Goal: Task Accomplishment & Management: Manage account settings

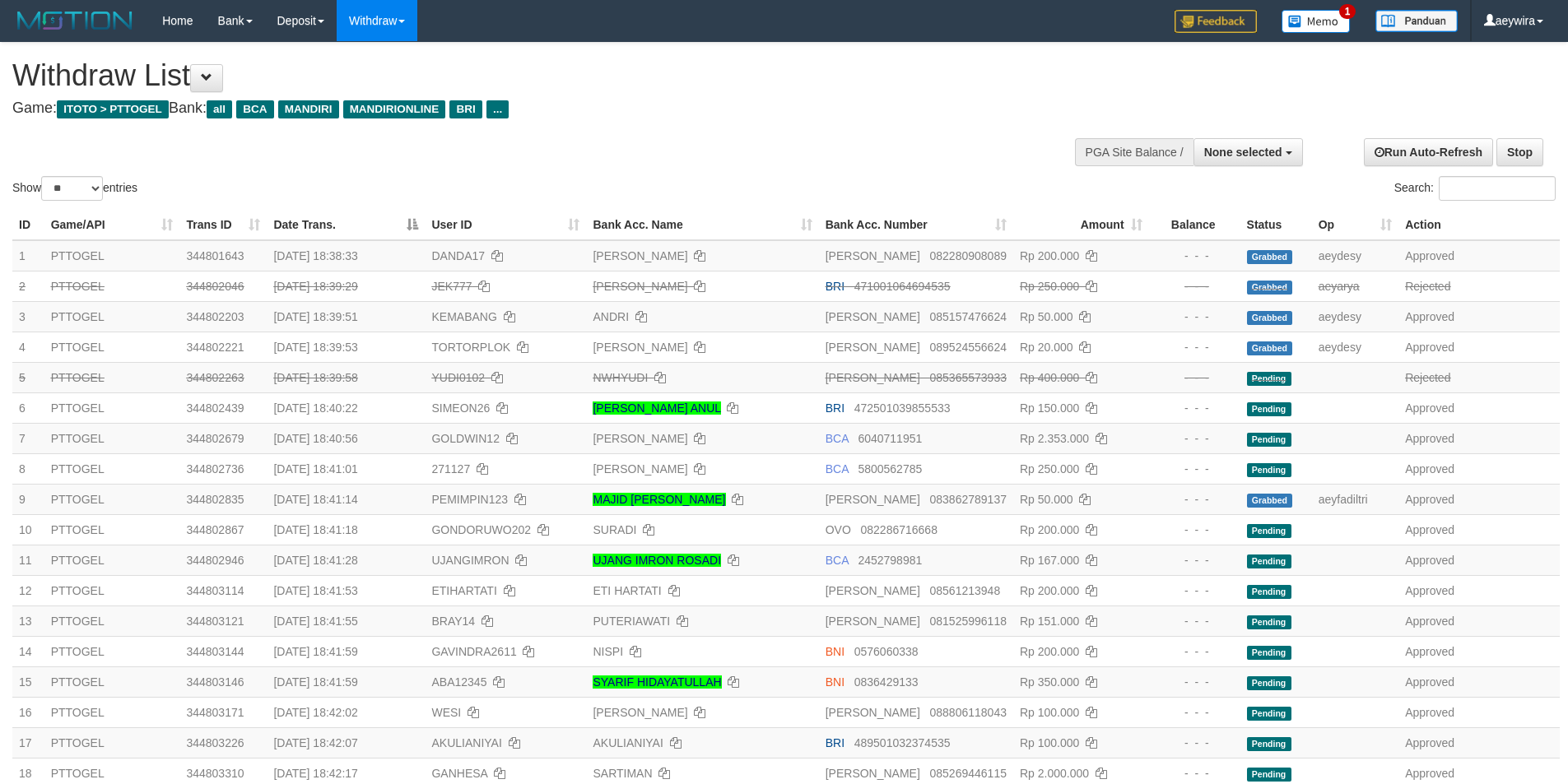
select select
select select "**"
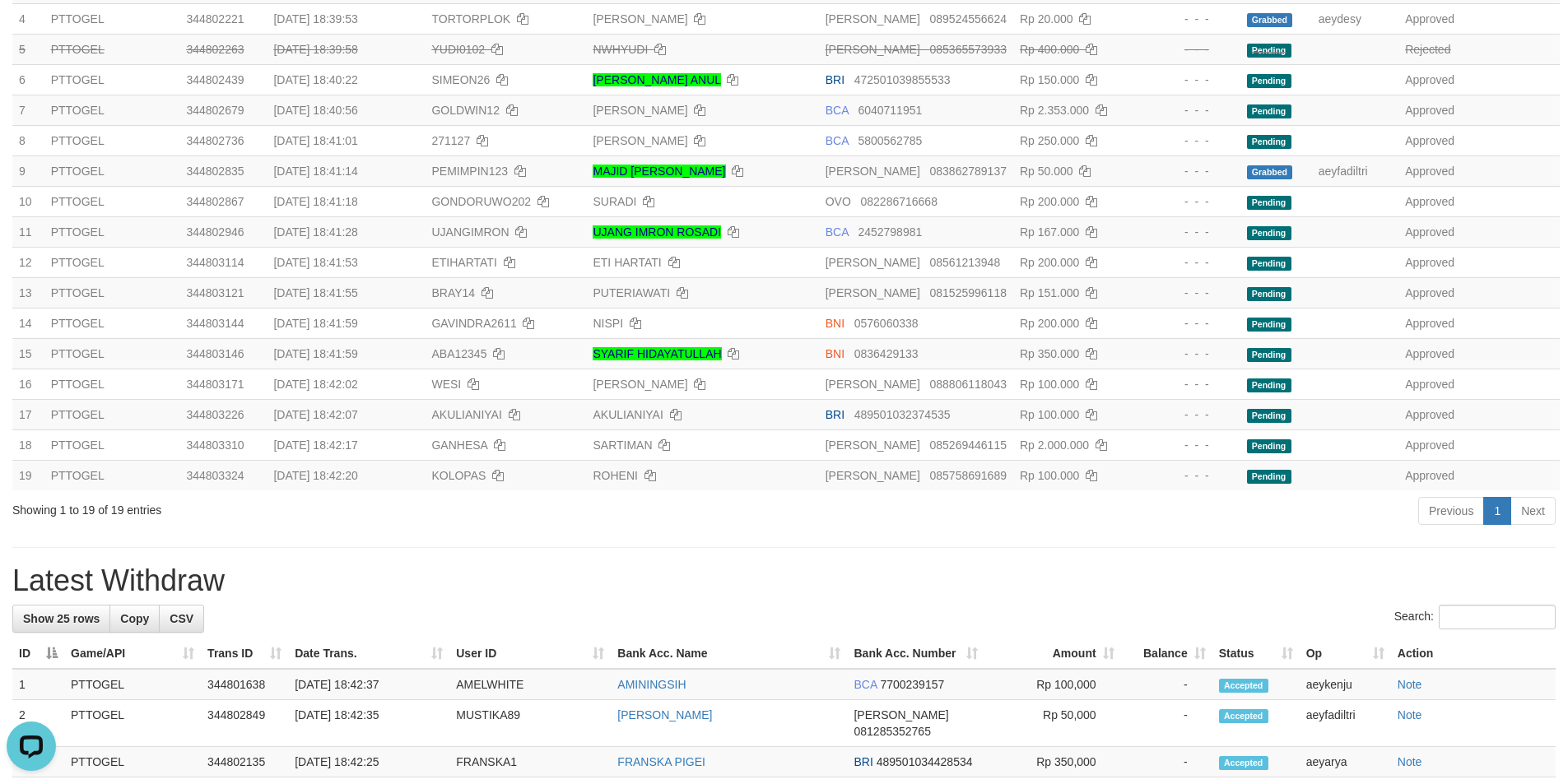
scroll to position [328, 0]
click at [1019, 558] on div "**********" at bounding box center [784, 726] width 1568 height 2023
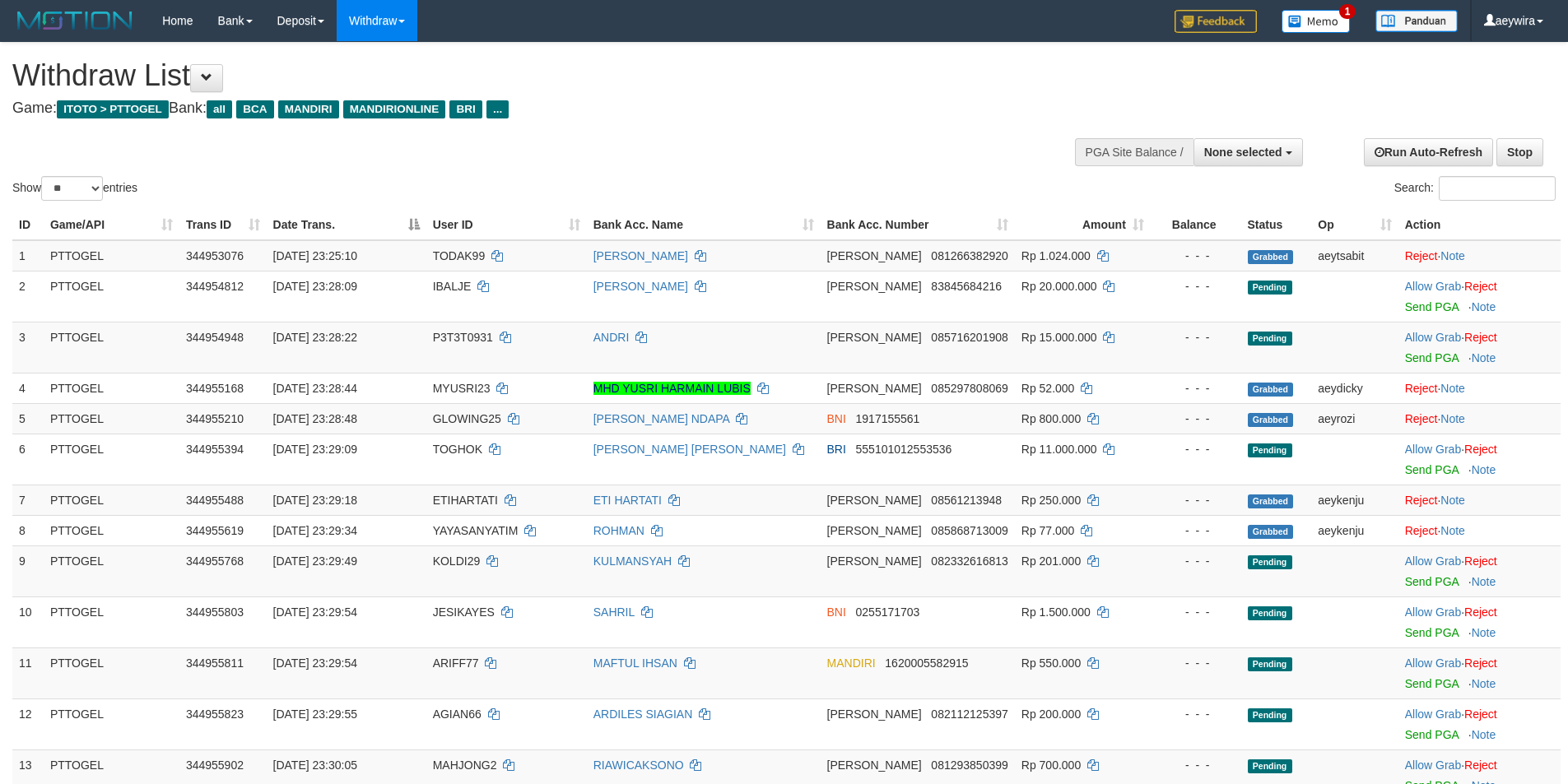
select select
select select "**"
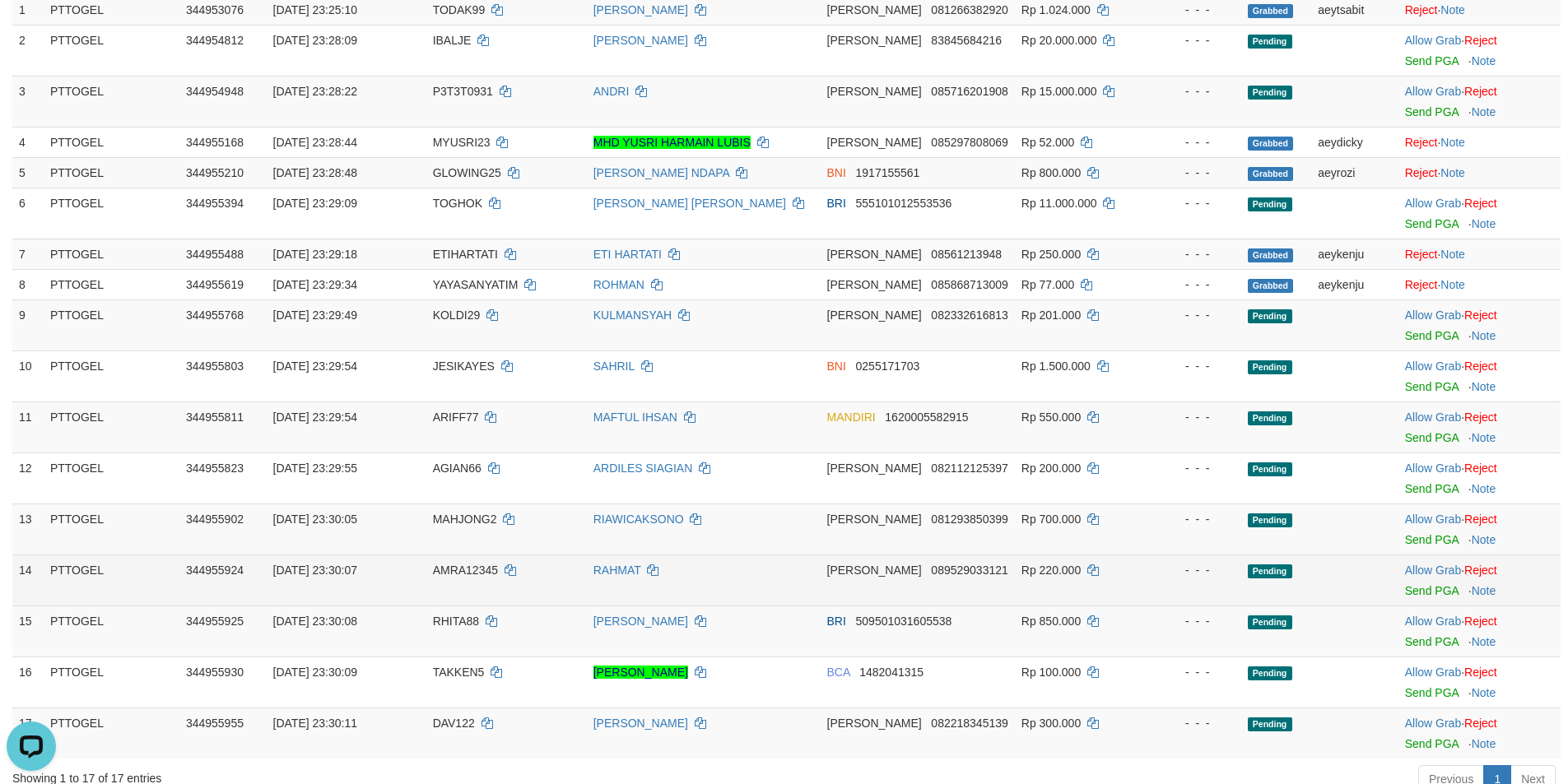
scroll to position [374, 0]
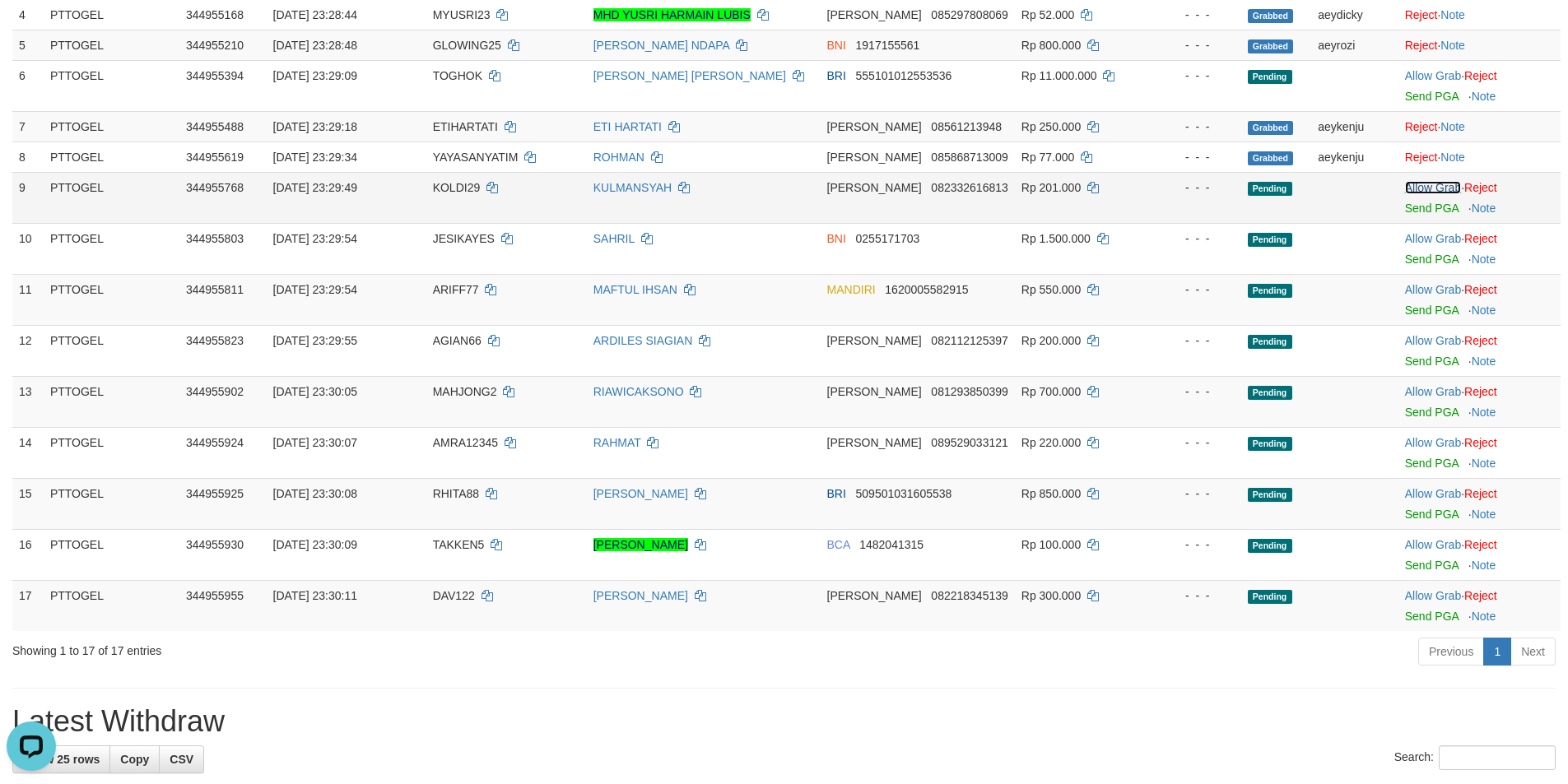
click at [1419, 181] on link "Allow Grab" at bounding box center [1432, 187] width 56 height 13
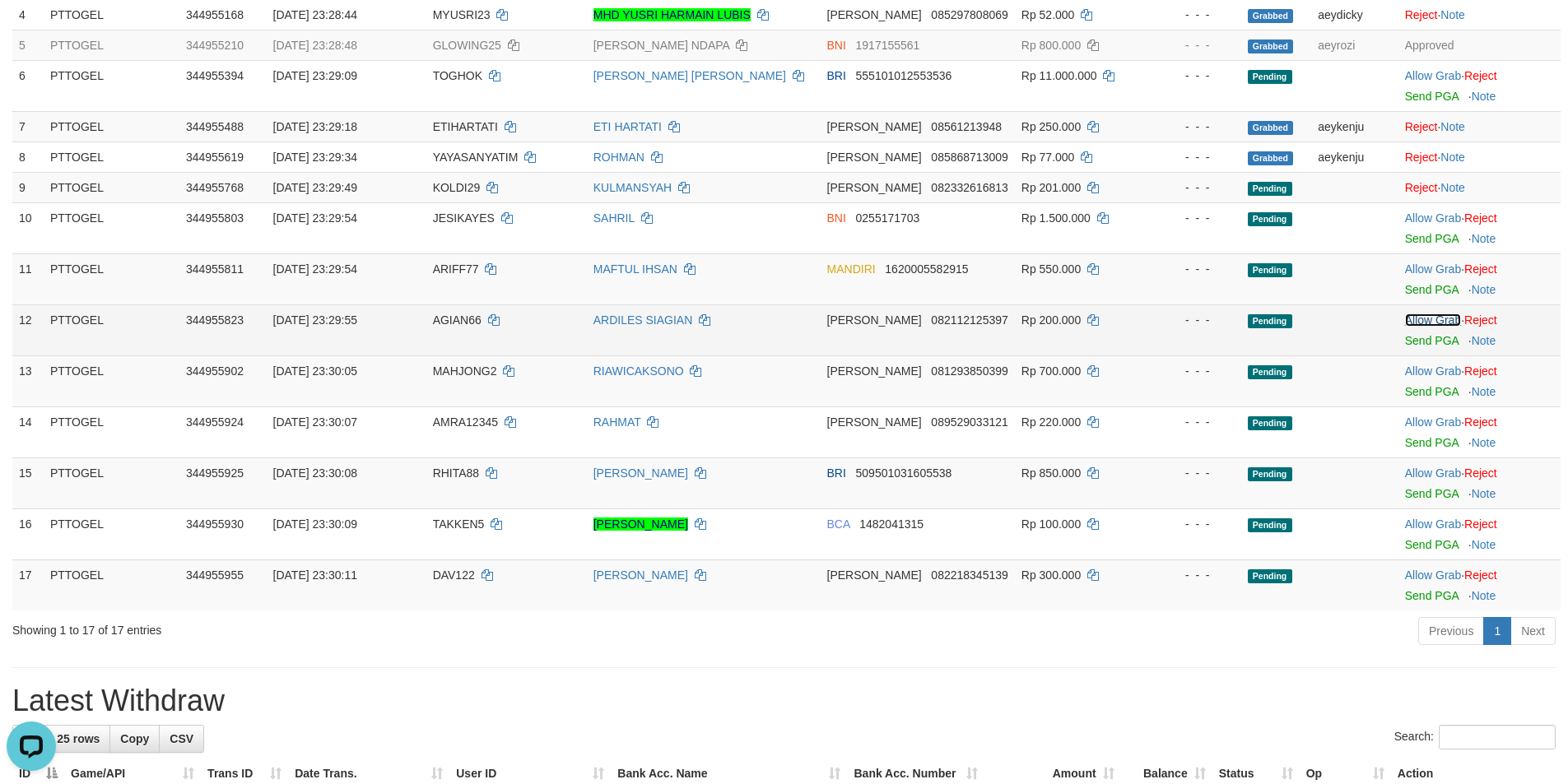
click at [1419, 319] on link "Allow Grab" at bounding box center [1432, 320] width 56 height 13
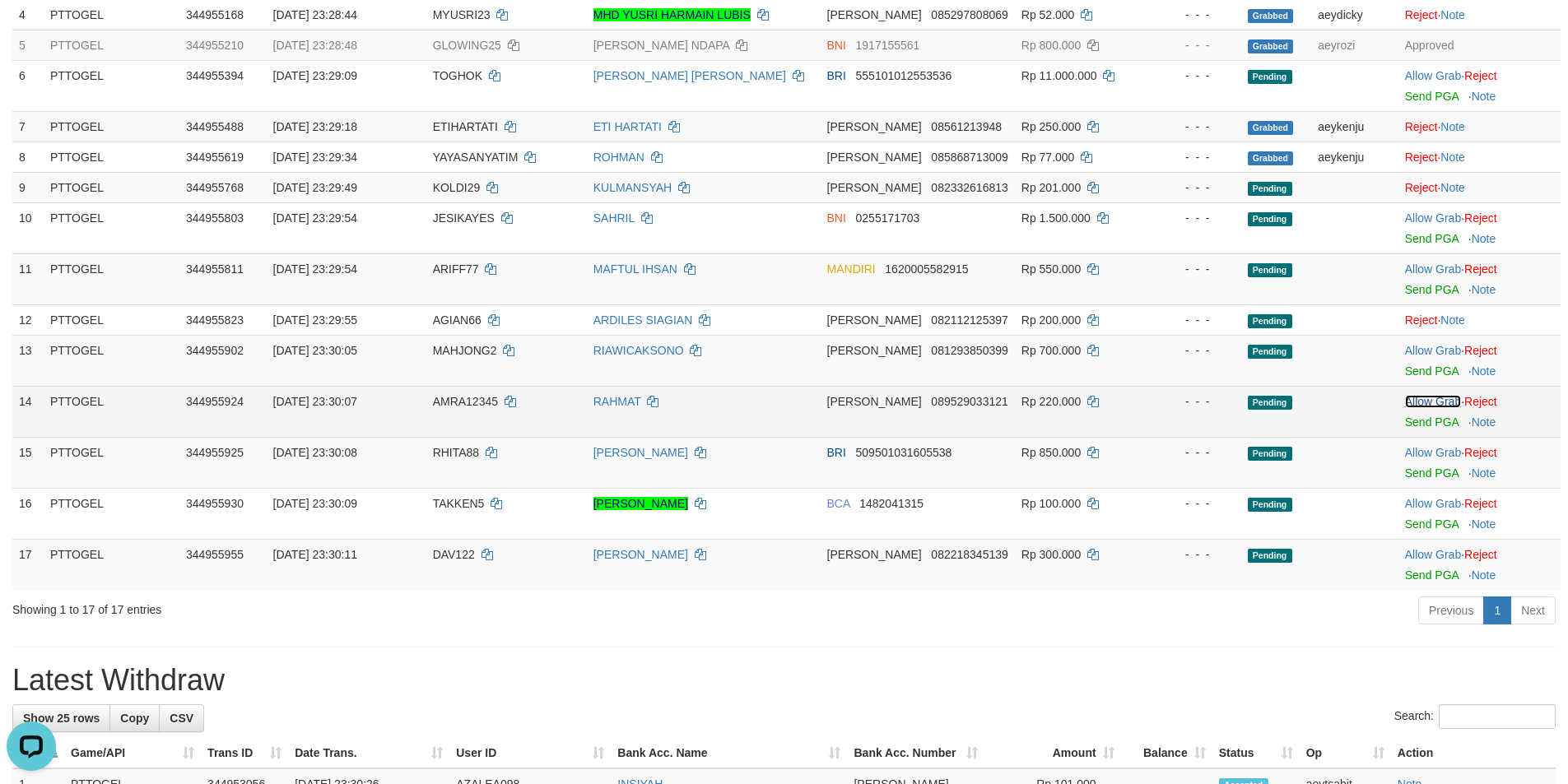
click at [1434, 400] on link "Allow Grab" at bounding box center [1432, 401] width 56 height 13
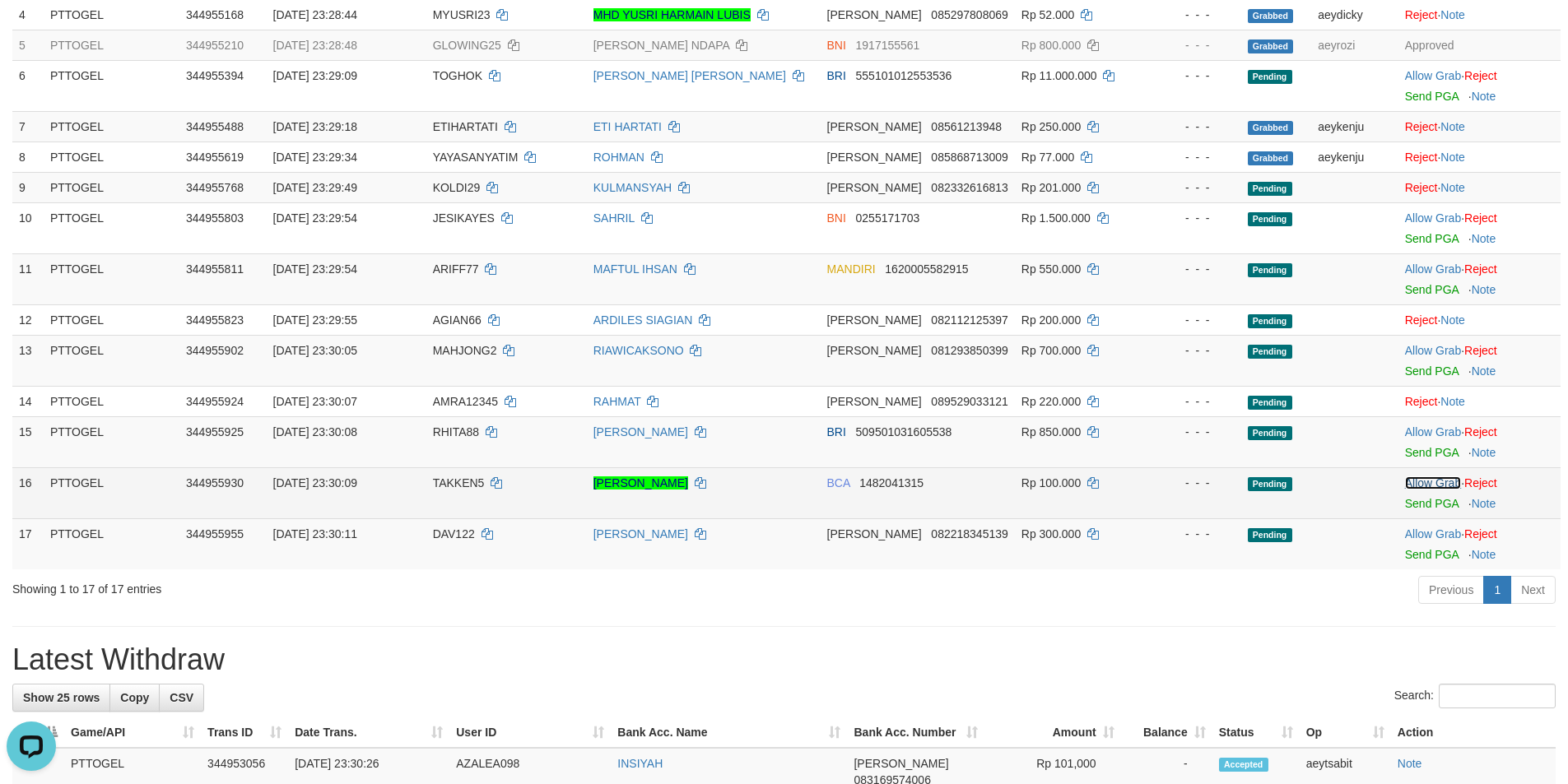
click at [1417, 477] on link "Allow Grab" at bounding box center [1432, 482] width 56 height 13
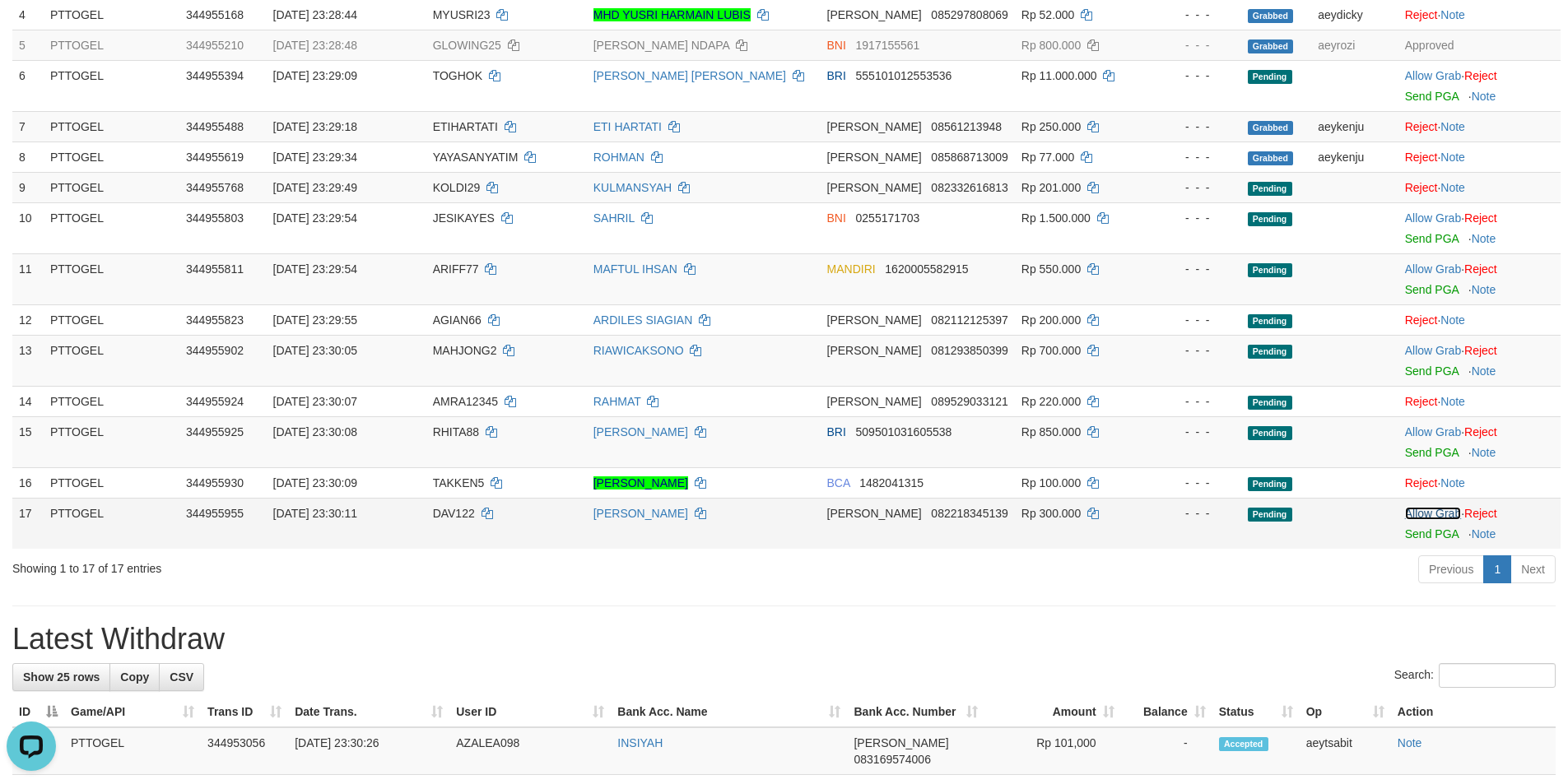
click at [1422, 509] on link "Allow Grab" at bounding box center [1432, 513] width 56 height 13
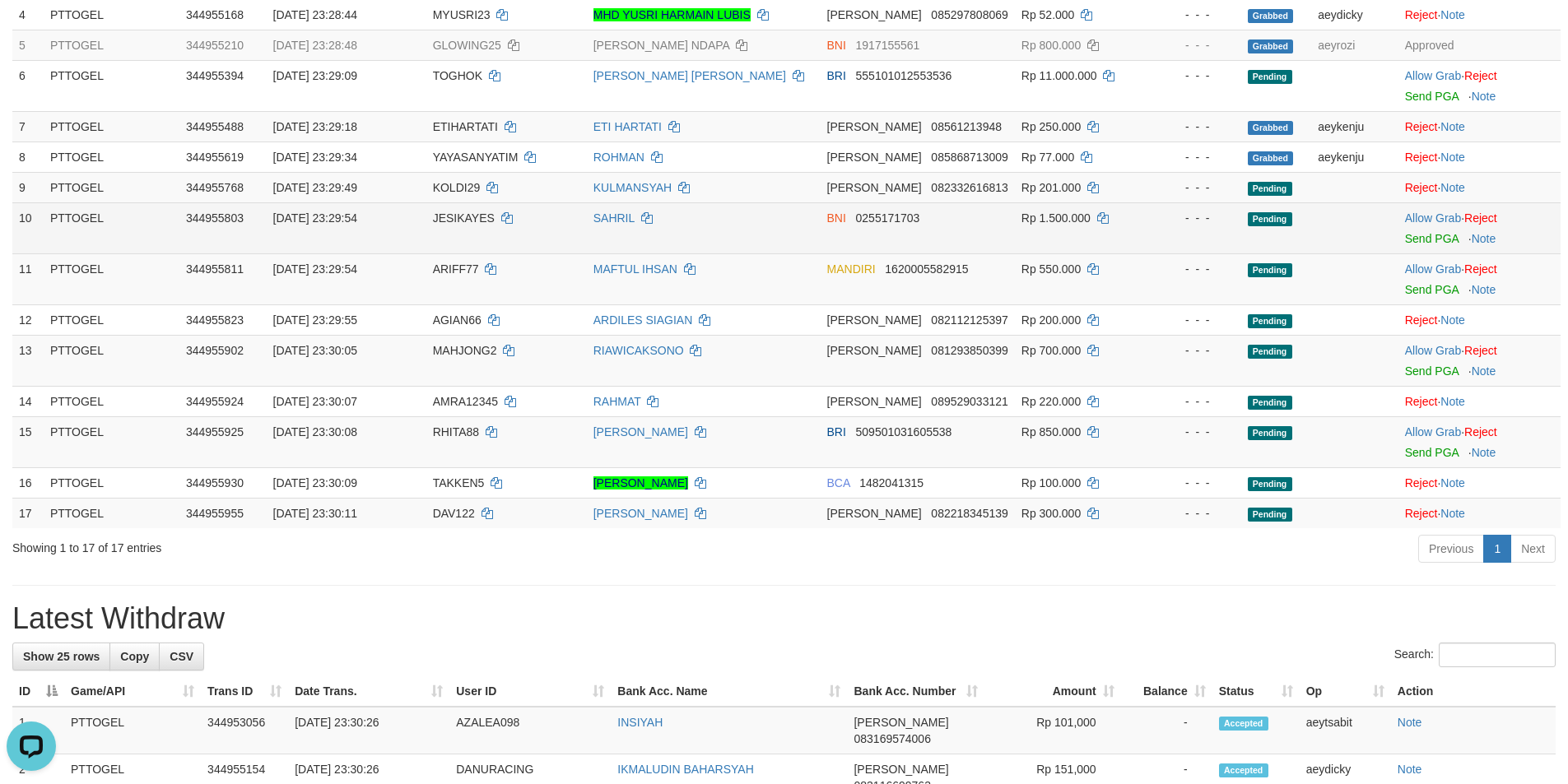
click at [468, 216] on span "JESIKAYES" at bounding box center [463, 218] width 62 height 13
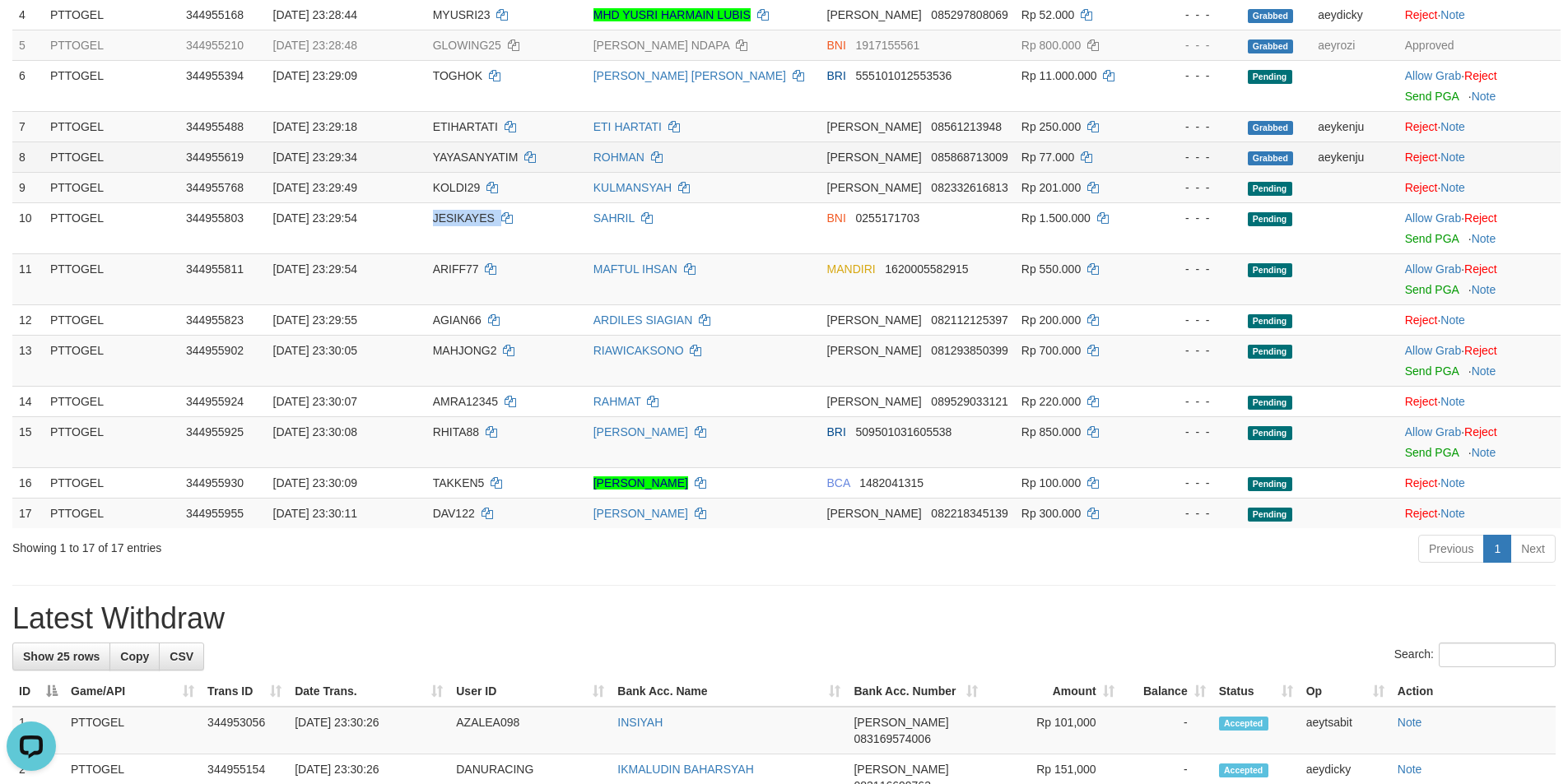
copy td "JESIKAYES"
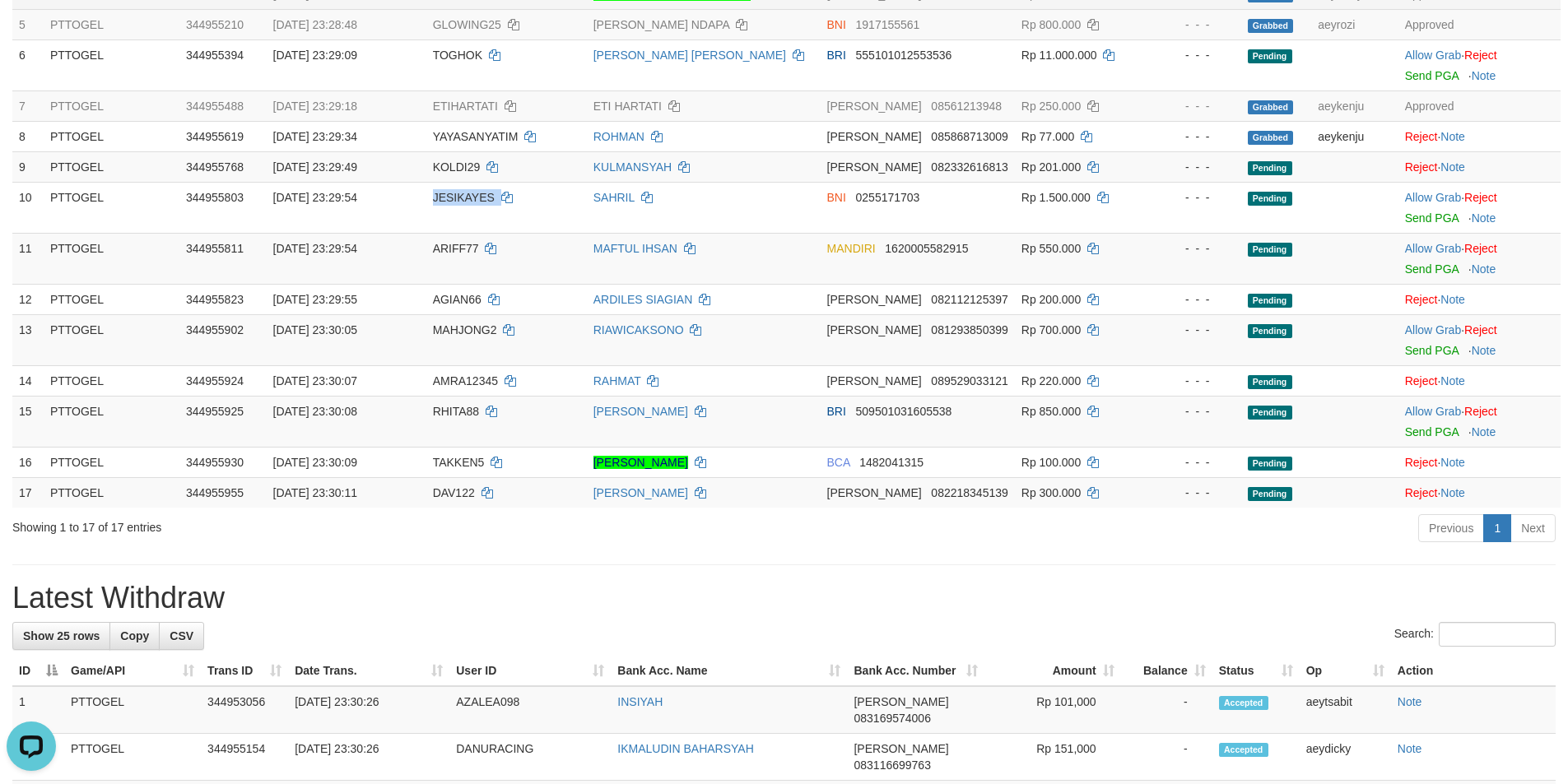
scroll to position [353, 0]
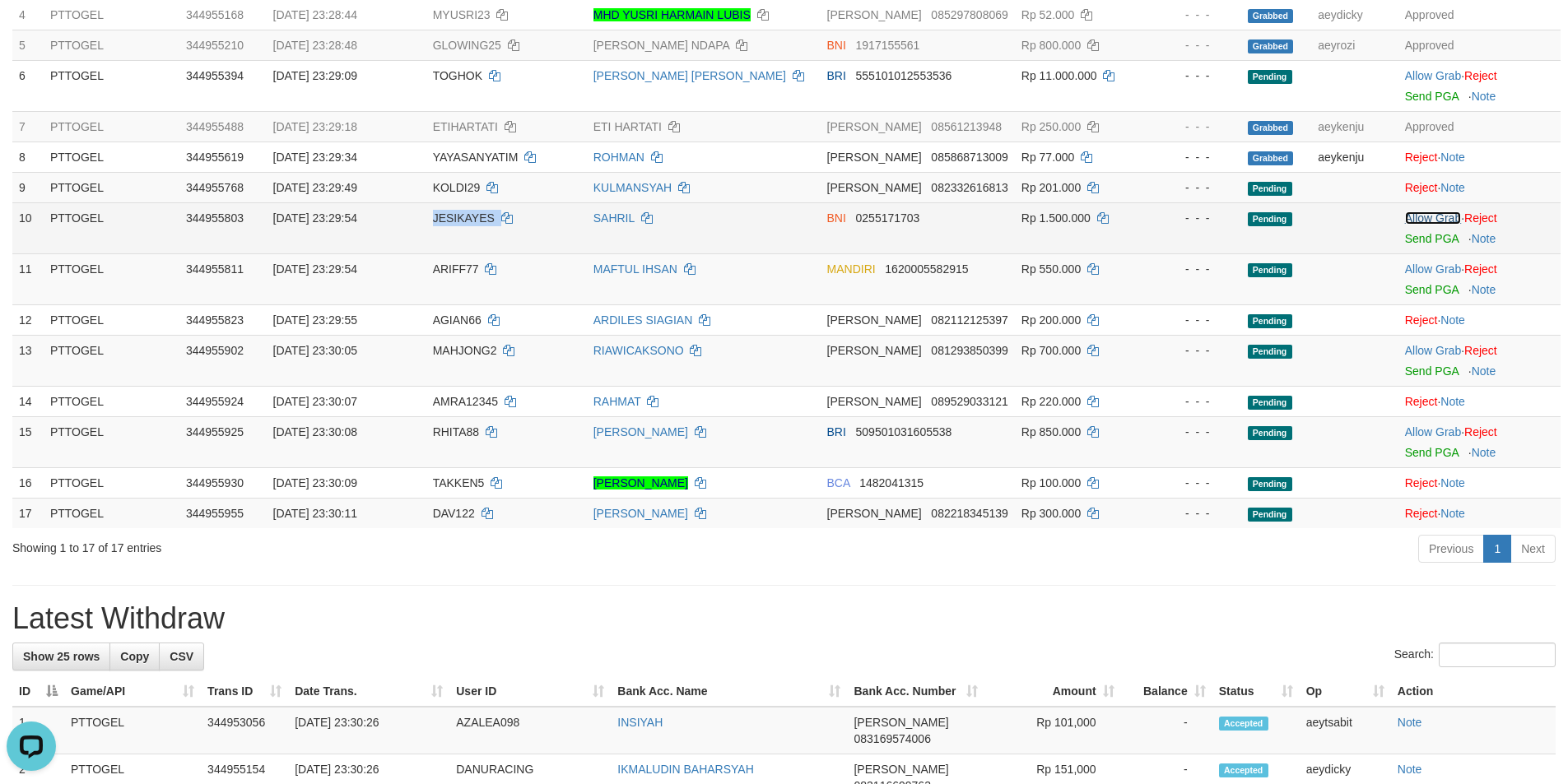
click at [1433, 216] on link "Allow Grab" at bounding box center [1432, 218] width 56 height 13
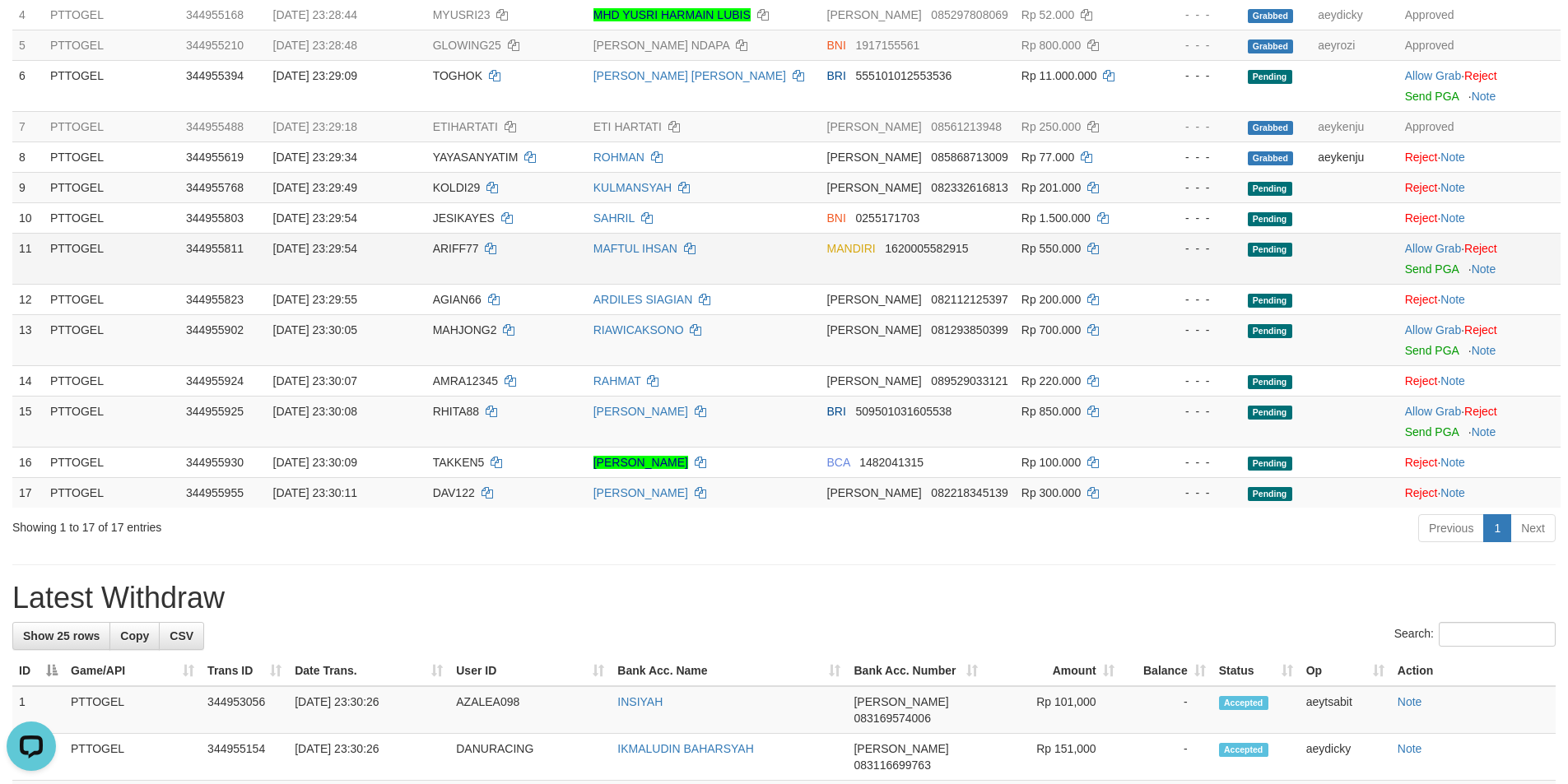
click at [463, 249] on span "ARIFF77" at bounding box center [456, 248] width 46 height 13
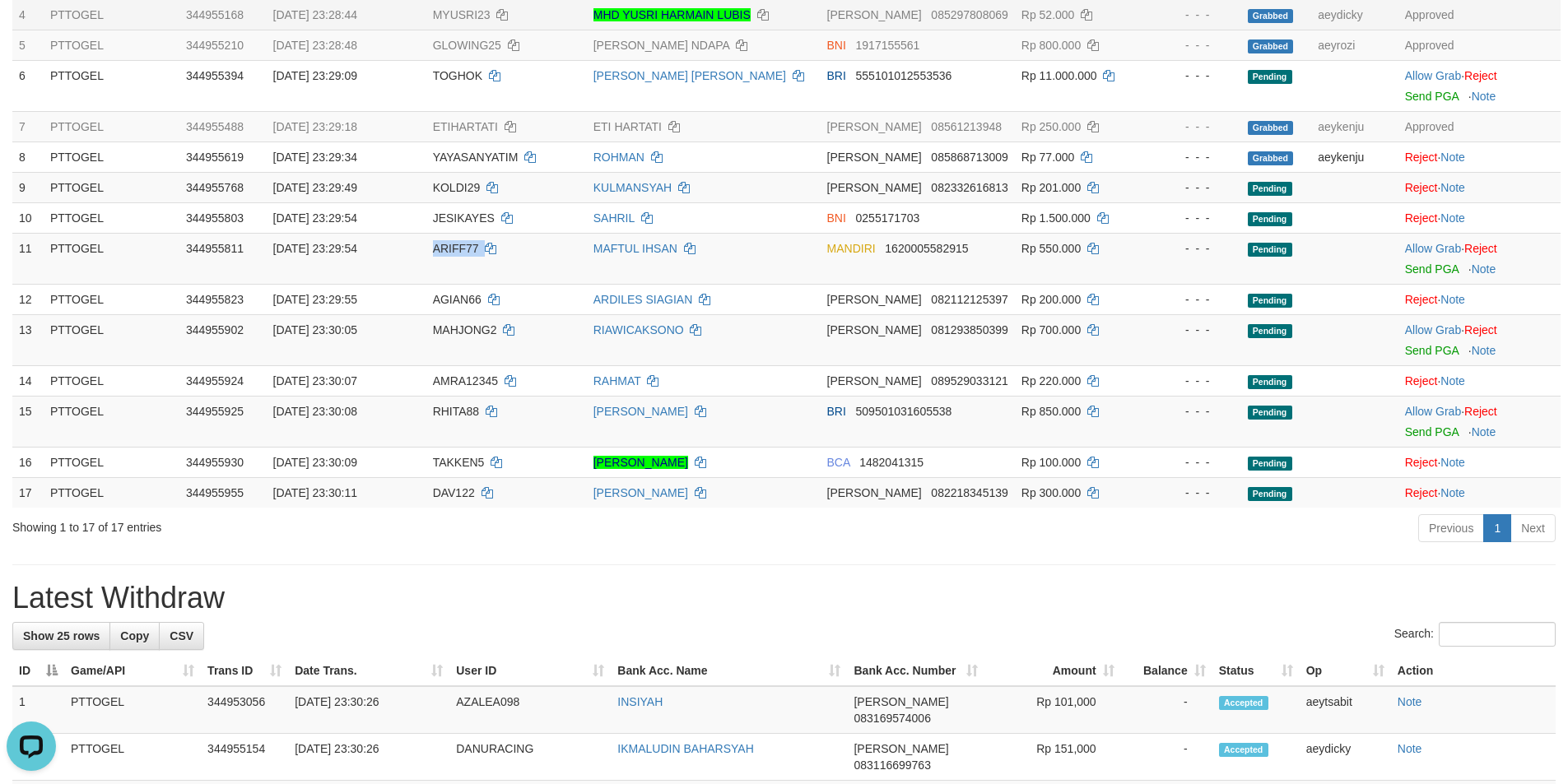
copy td "ARIFF77"
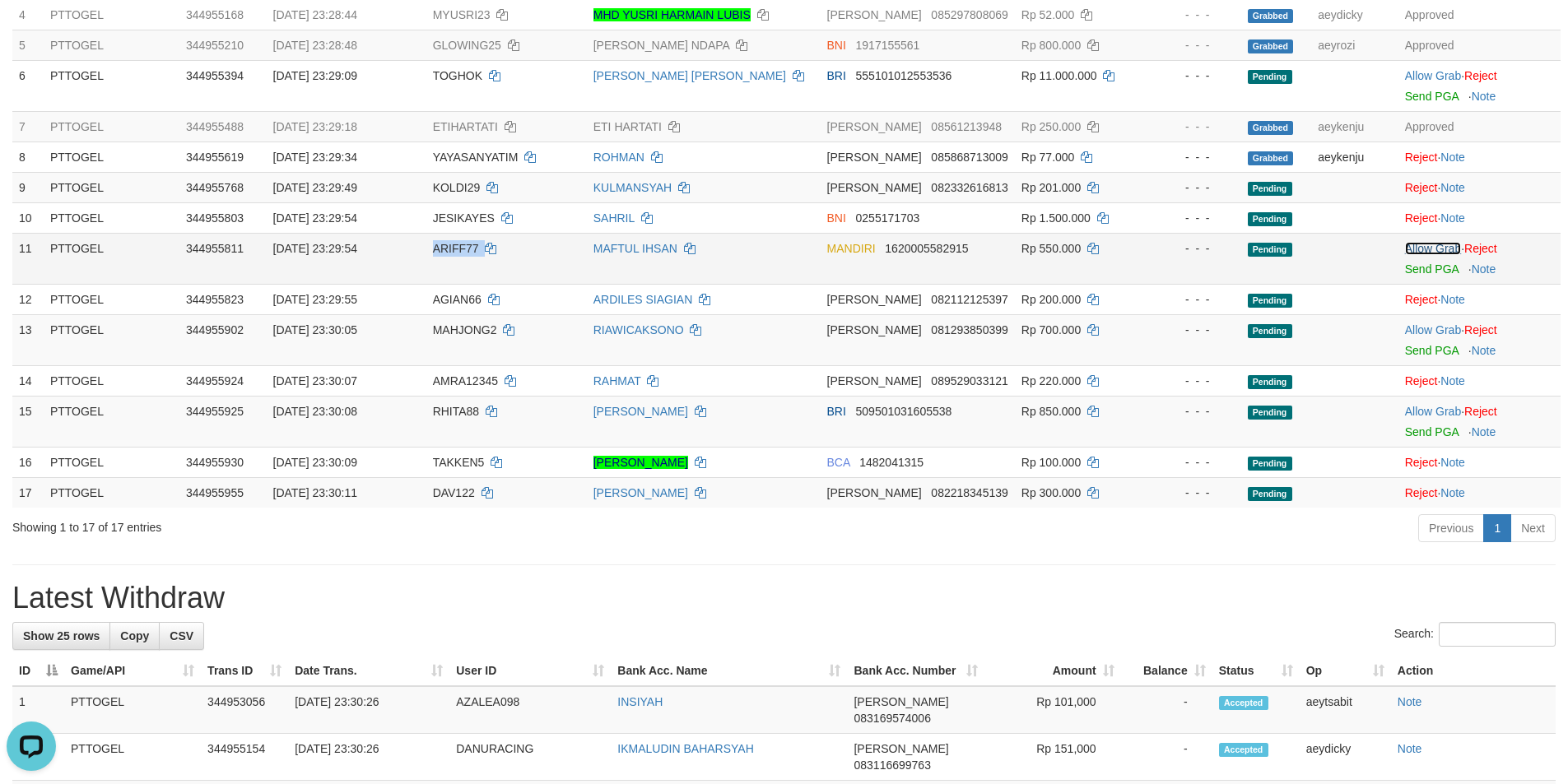
click at [1429, 252] on link "Allow Grab" at bounding box center [1432, 248] width 56 height 13
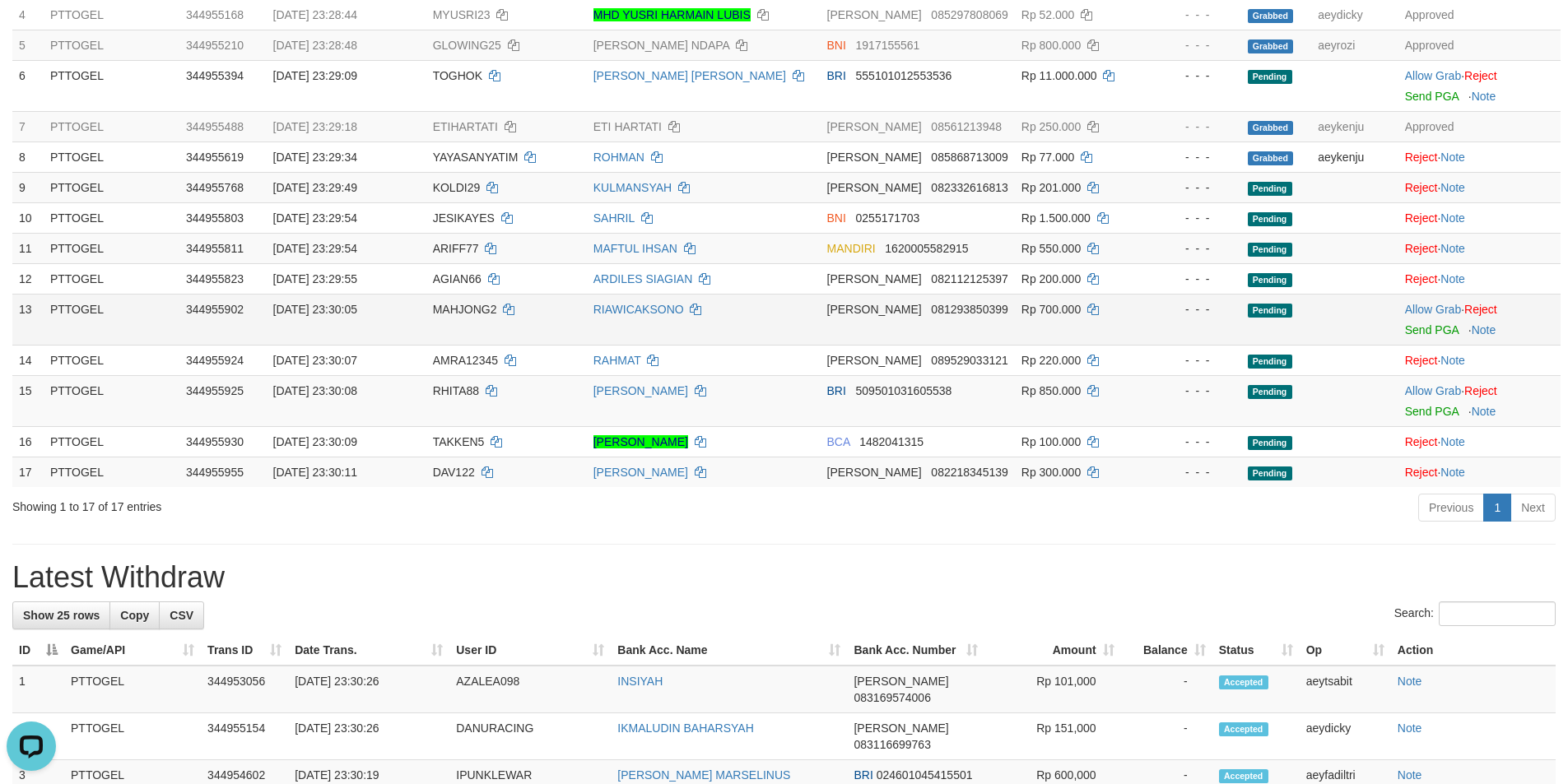
click at [475, 315] on span "MAHJONG2" at bounding box center [465, 309] width 65 height 13
copy td "MAHJONG2"
click at [1434, 308] on link "Allow Grab" at bounding box center [1432, 309] width 56 height 13
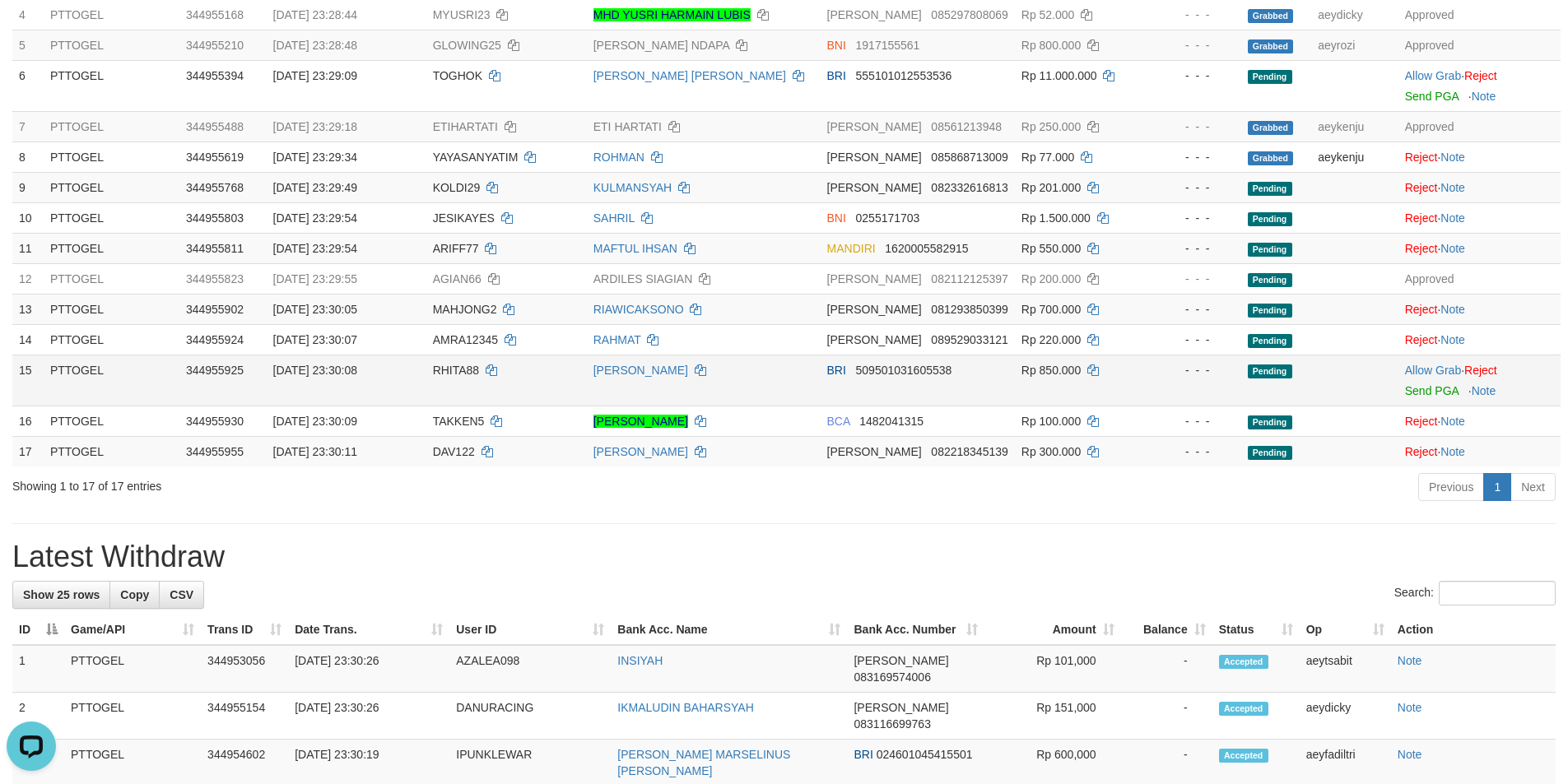
click at [453, 372] on span "RHITA88" at bounding box center [456, 370] width 47 height 13
copy td "RHITA88"
click at [1420, 367] on link "Allow Grab" at bounding box center [1432, 370] width 56 height 13
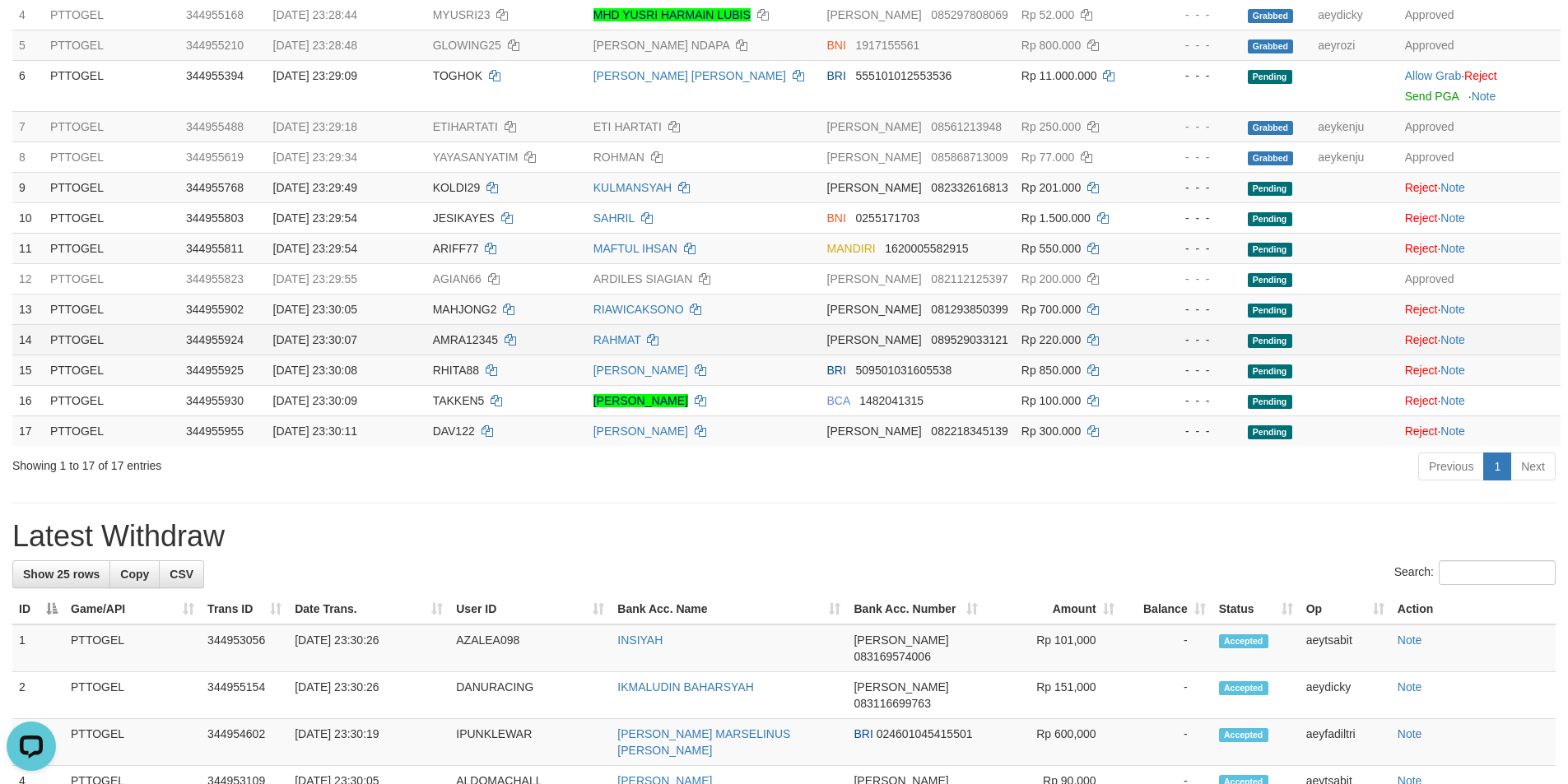
click at [1346, 339] on td at bounding box center [1355, 339] width 87 height 30
click at [1347, 338] on td at bounding box center [1355, 339] width 87 height 30
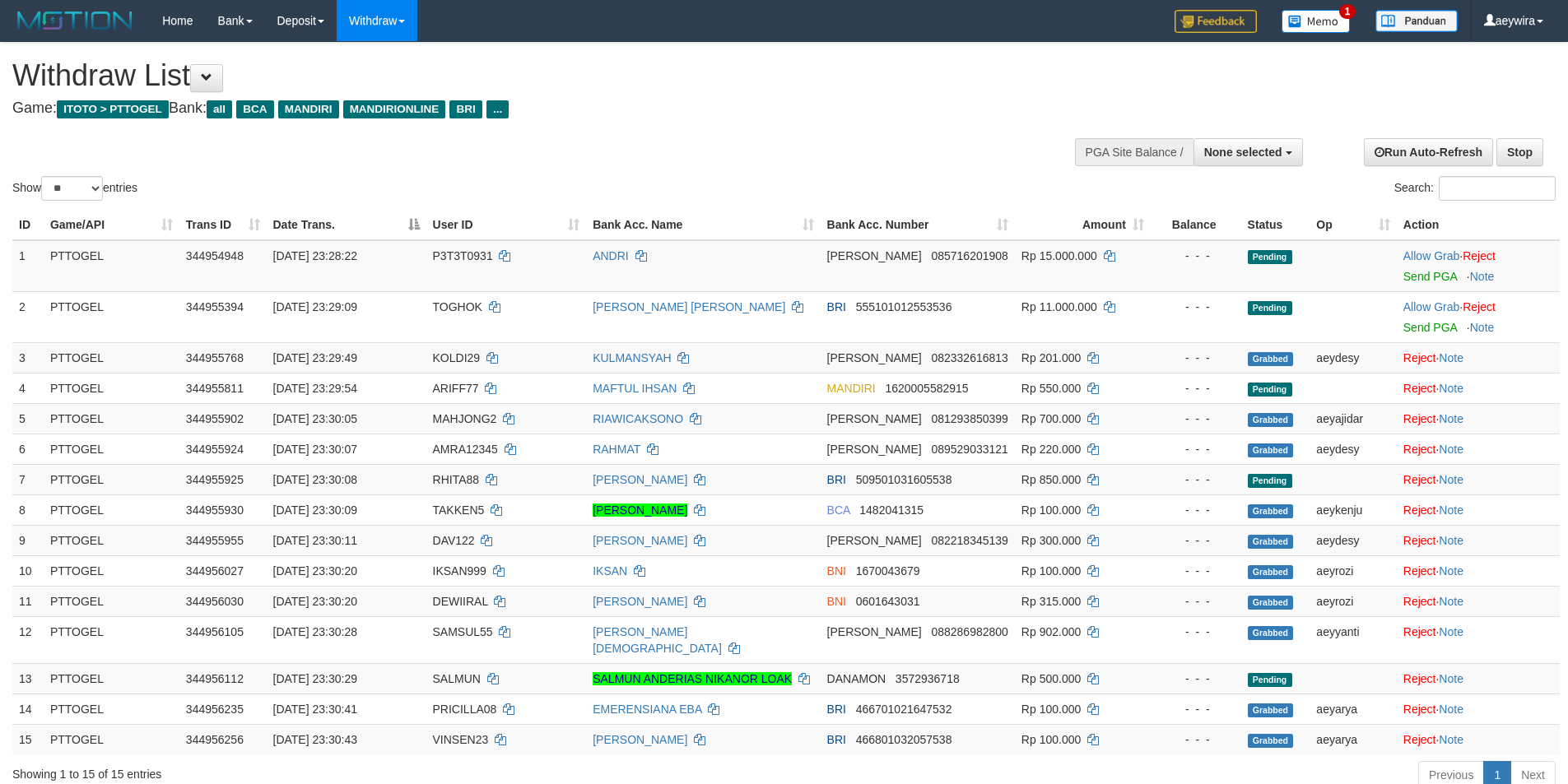
select select
select select "**"
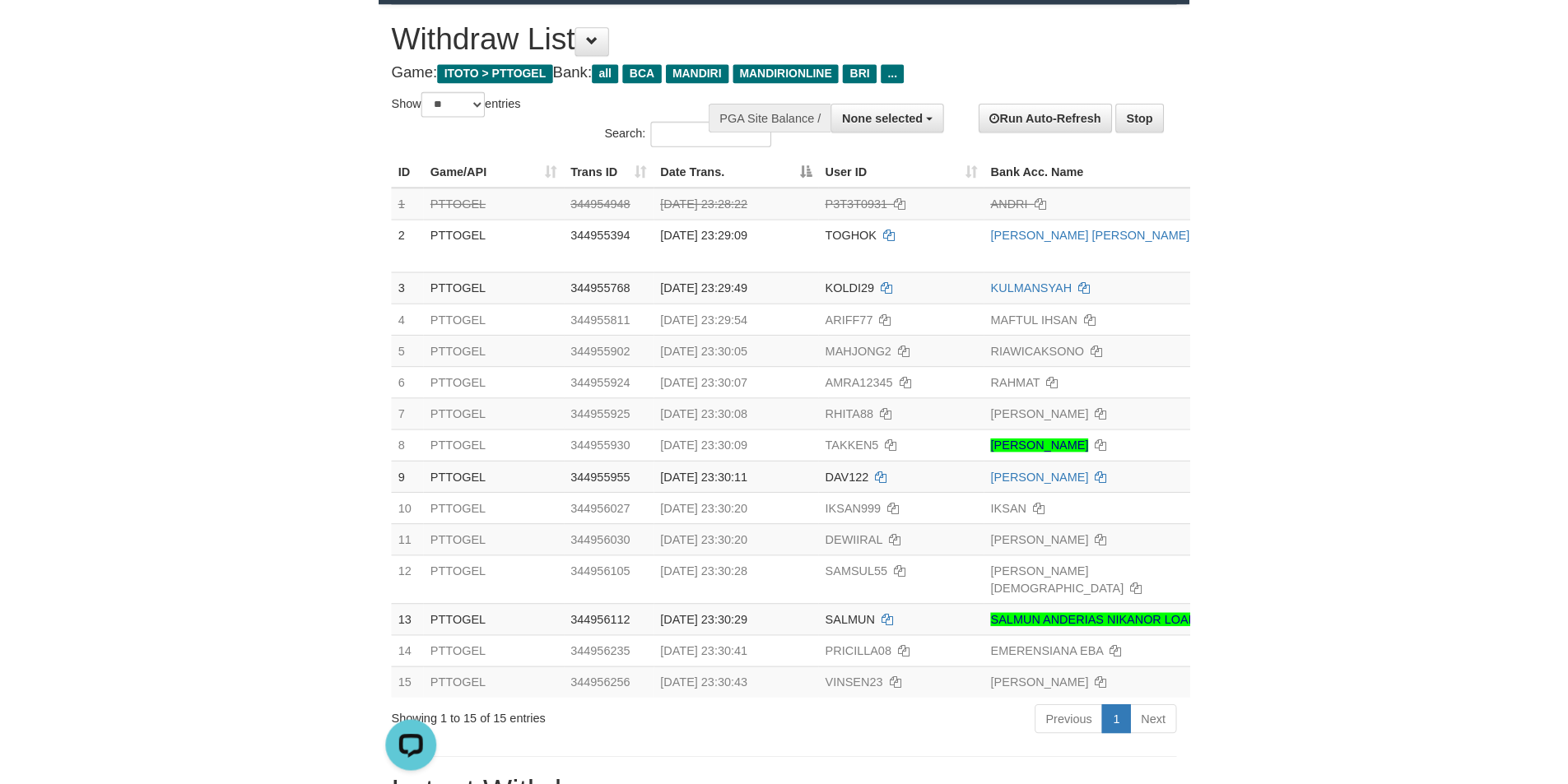
scroll to position [38, 0]
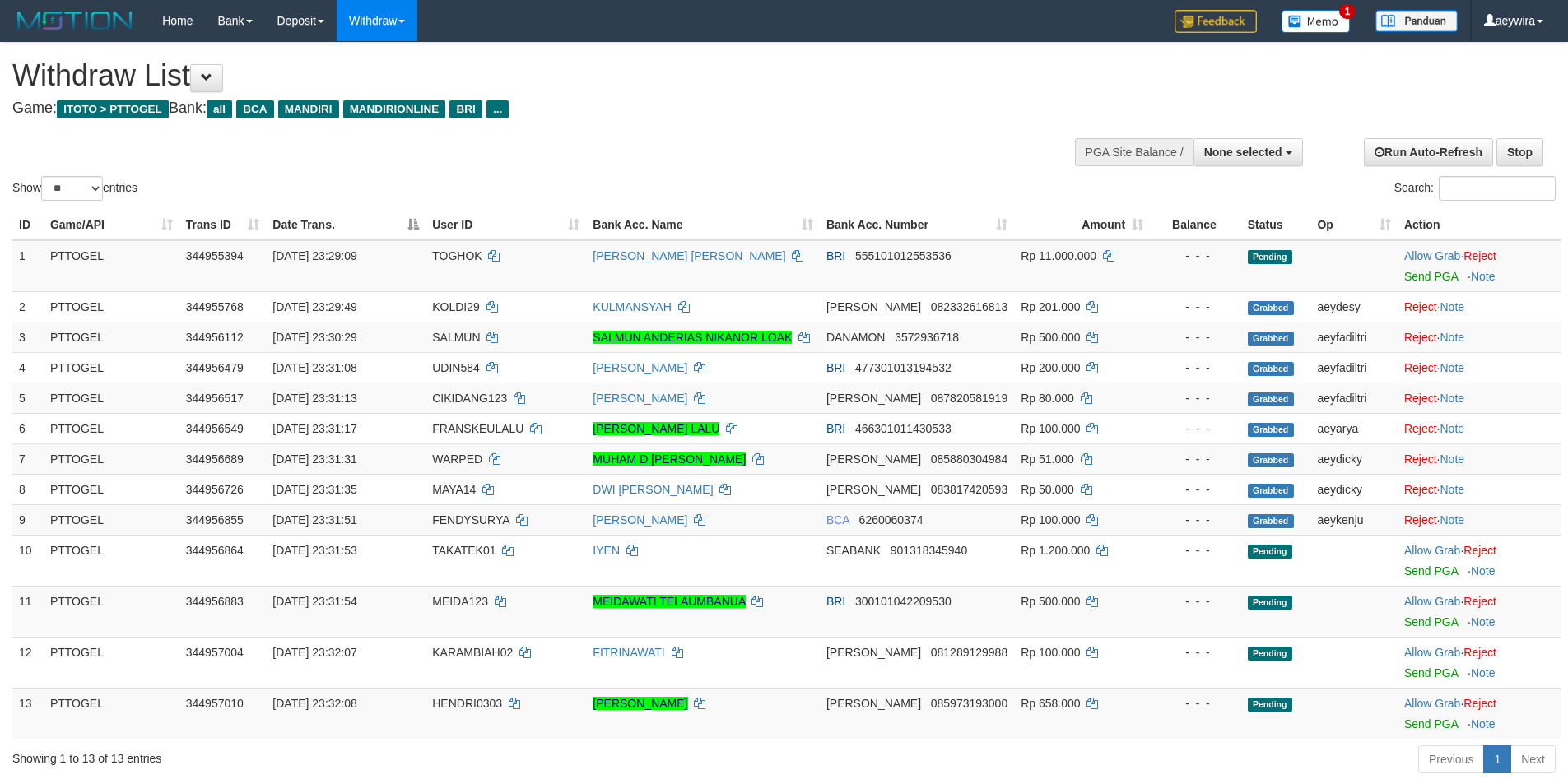
select select
select select "**"
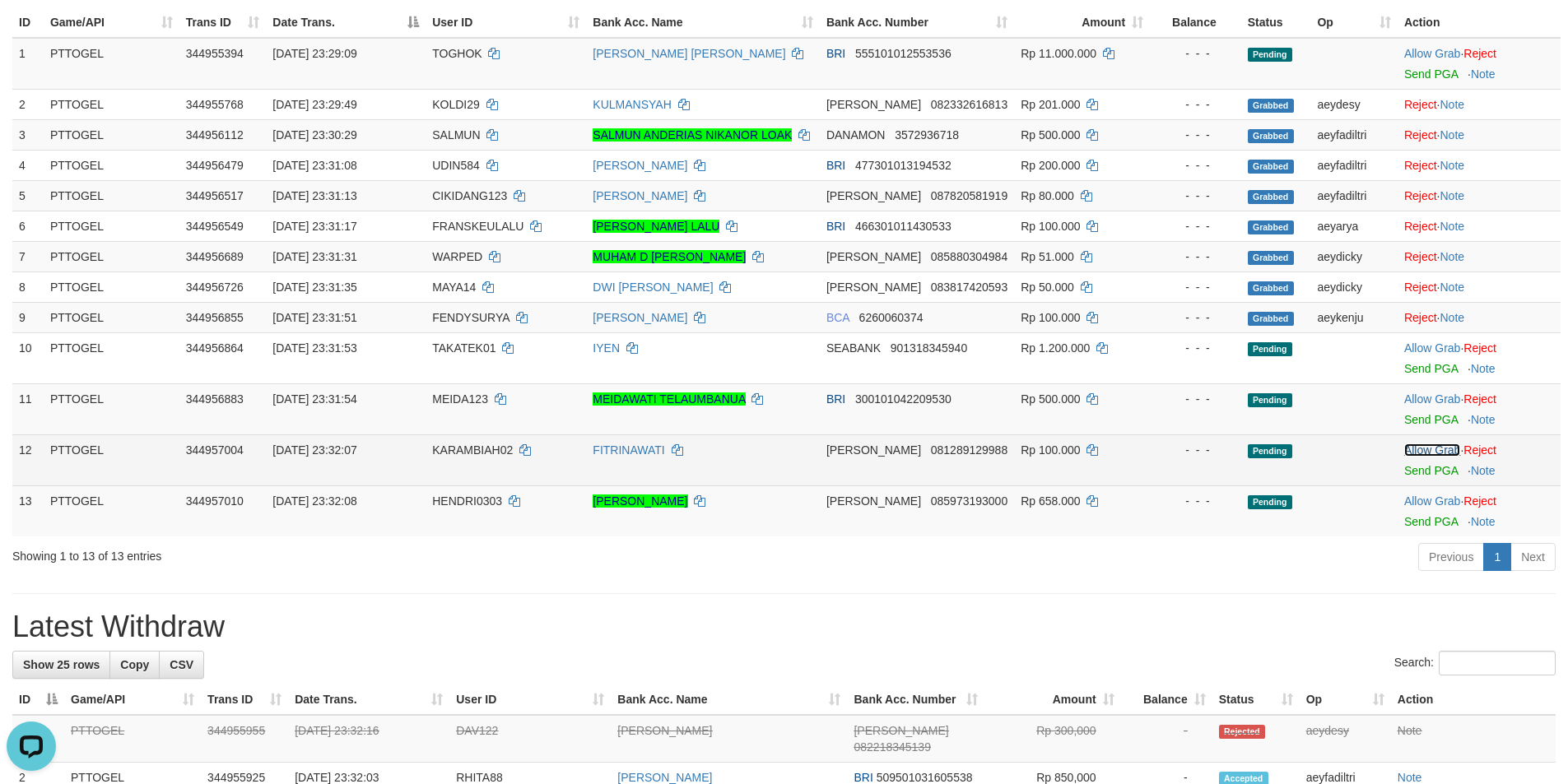
click at [1438, 447] on link "Allow Grab" at bounding box center [1431, 450] width 56 height 13
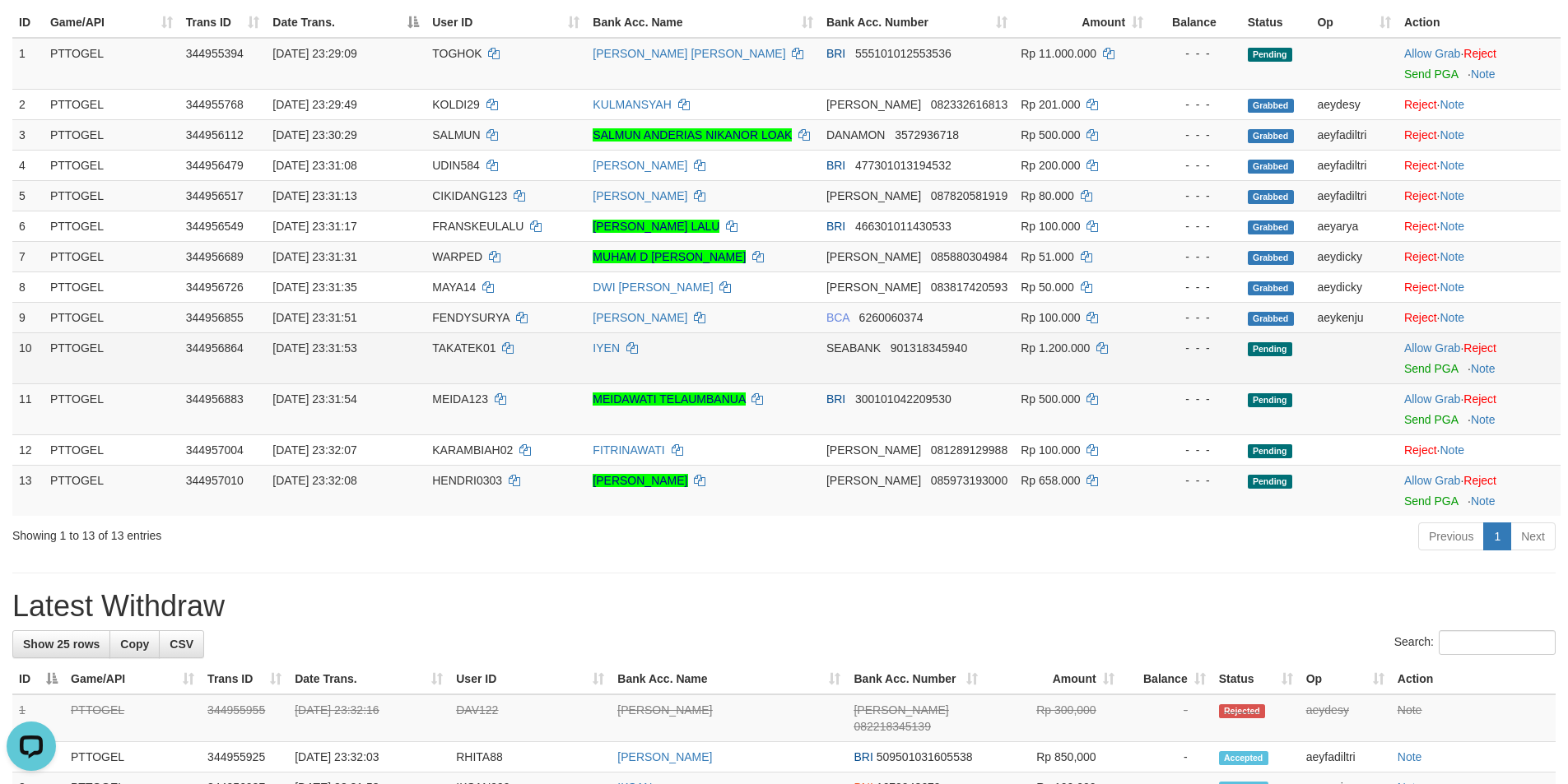
click at [468, 354] on td "TAKATEK01" at bounding box center [506, 357] width 161 height 51
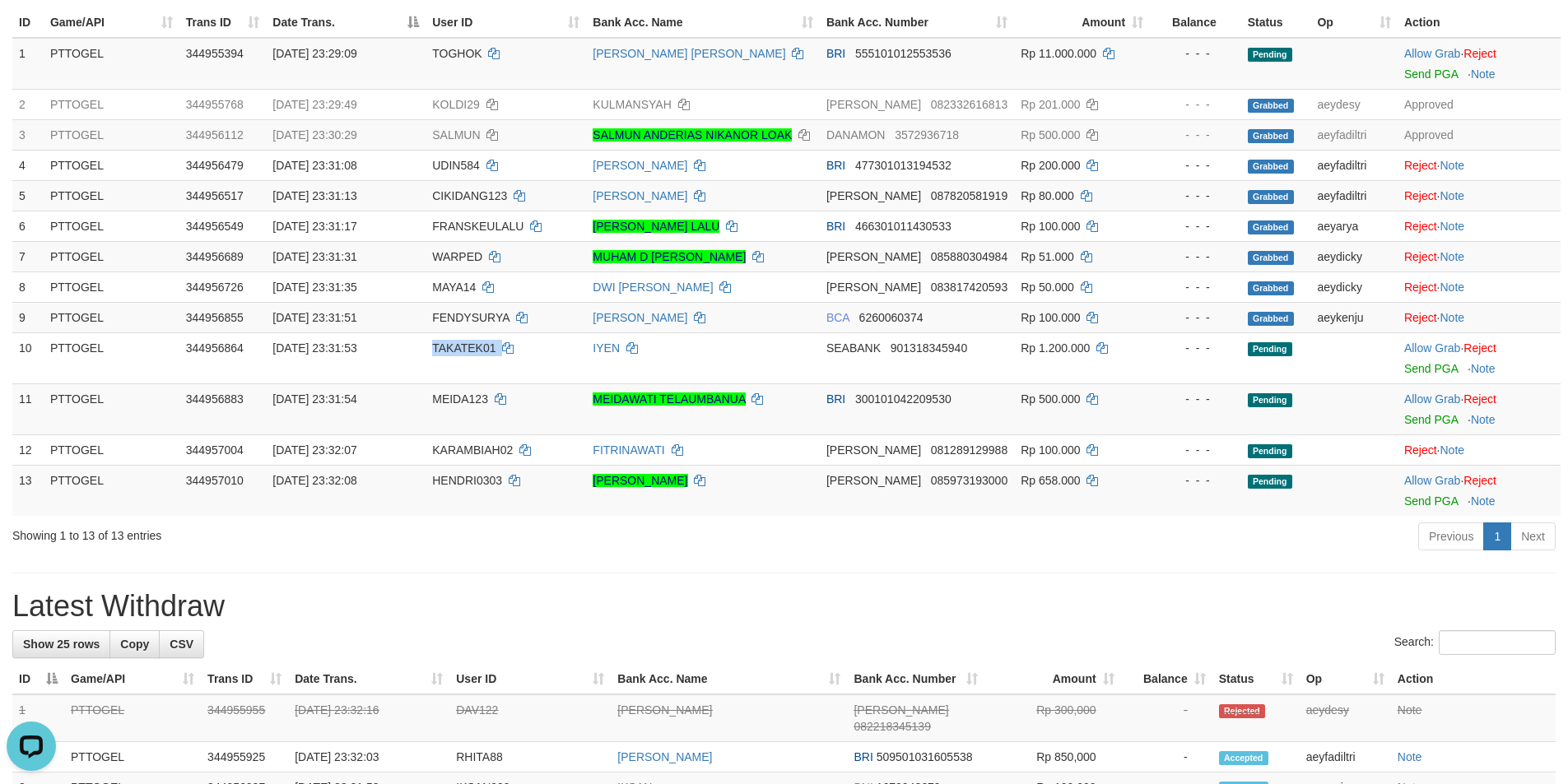
copy td "TAKATEK01"
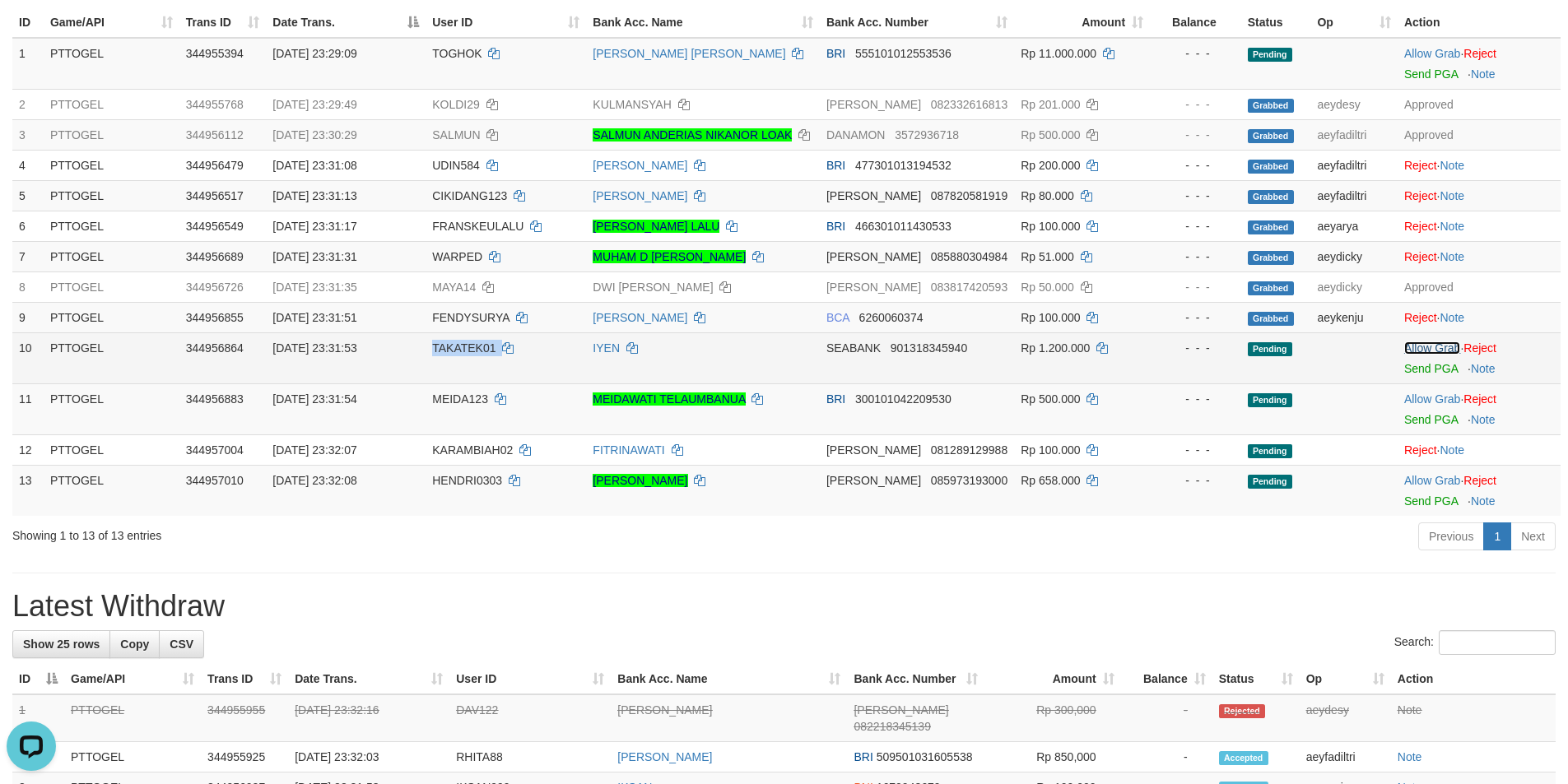
click at [1434, 346] on link "Allow Grab" at bounding box center [1431, 348] width 56 height 13
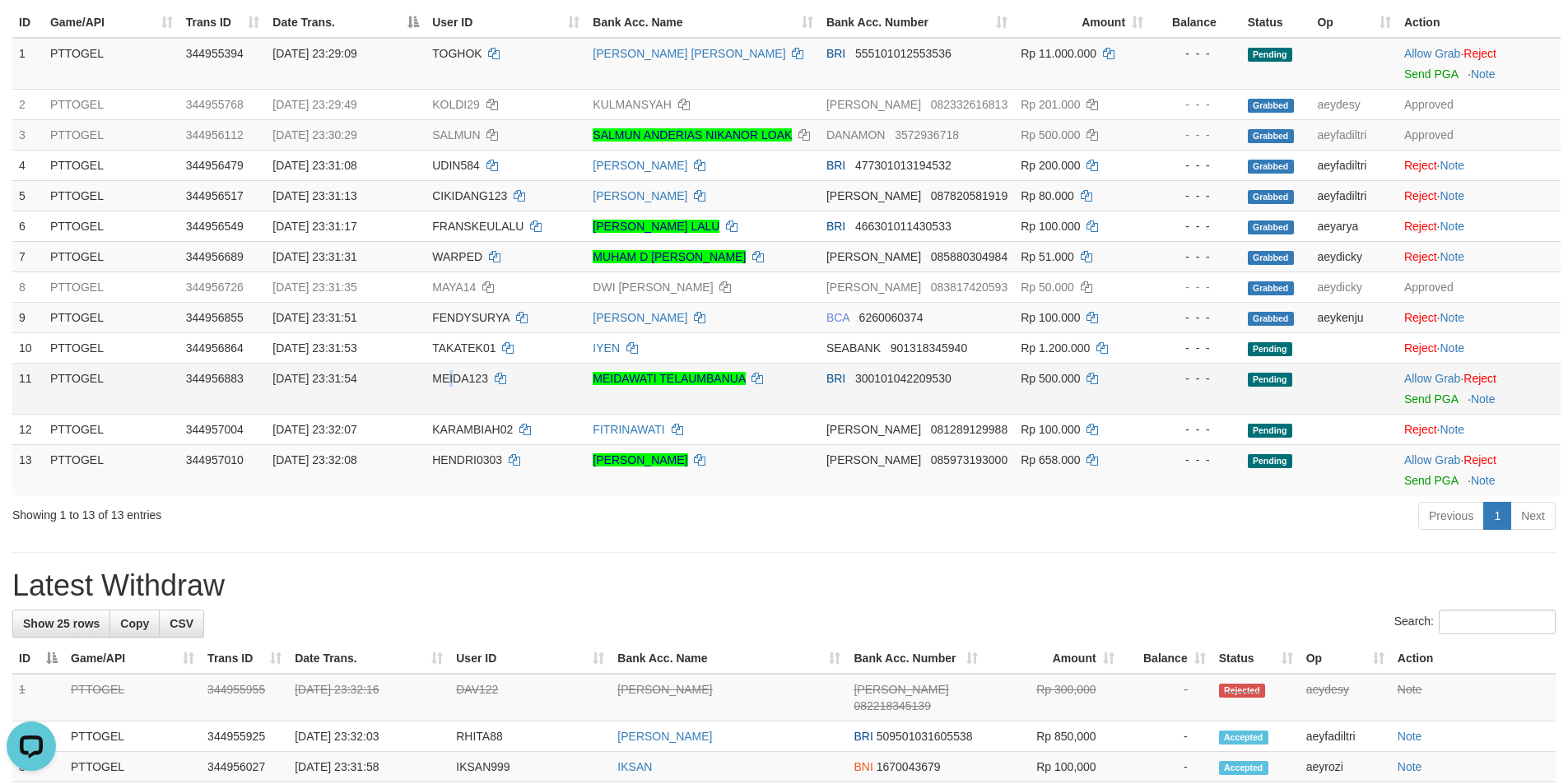
click at [455, 384] on td "MEIDA123" at bounding box center [506, 387] width 161 height 51
click at [455, 384] on span "MEIDA123" at bounding box center [460, 378] width 56 height 13
click at [448, 379] on span "MEIDA123" at bounding box center [460, 378] width 56 height 13
copy td "MEIDA123"
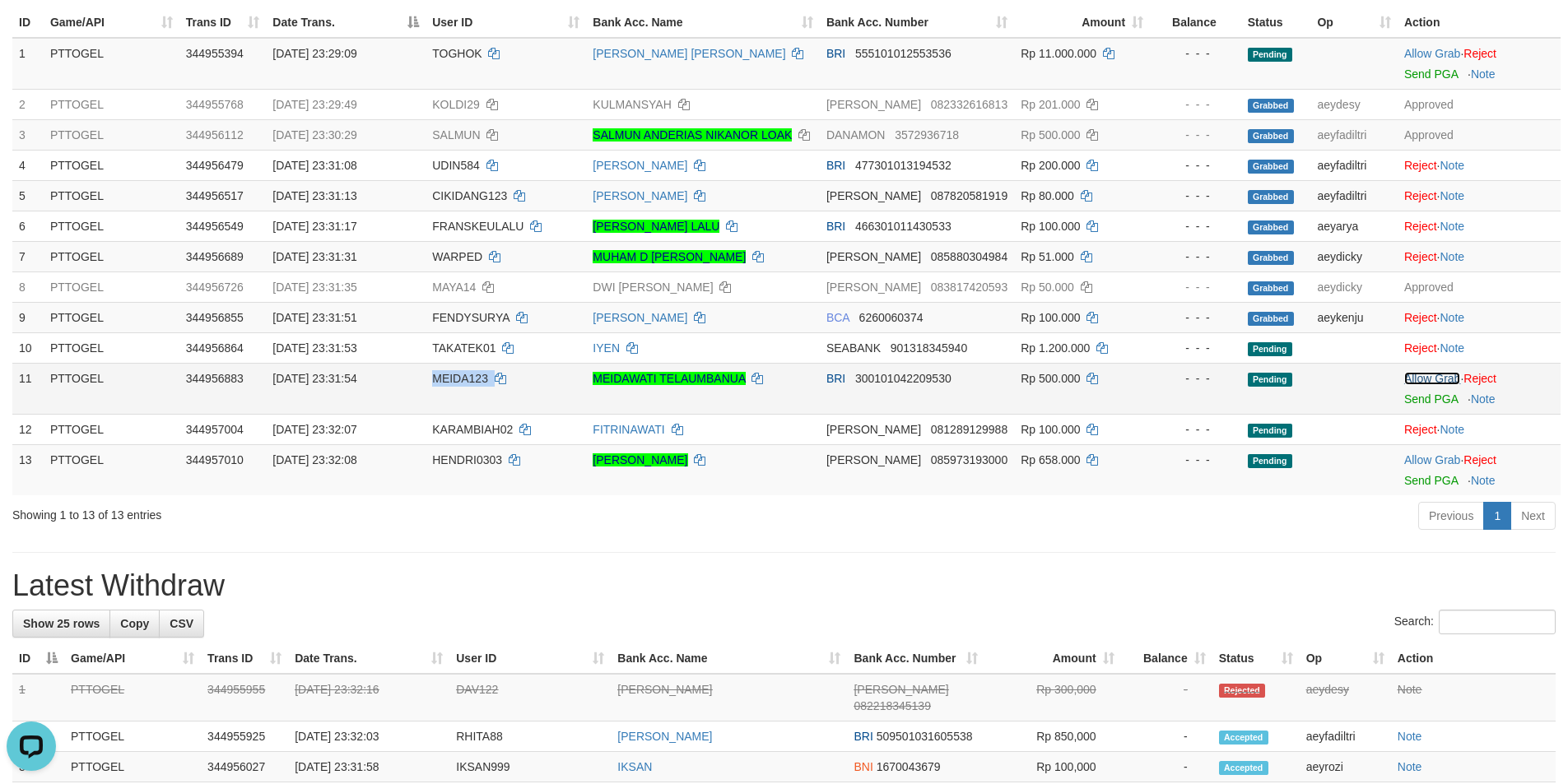
click at [1430, 377] on link "Allow Grab" at bounding box center [1431, 378] width 56 height 13
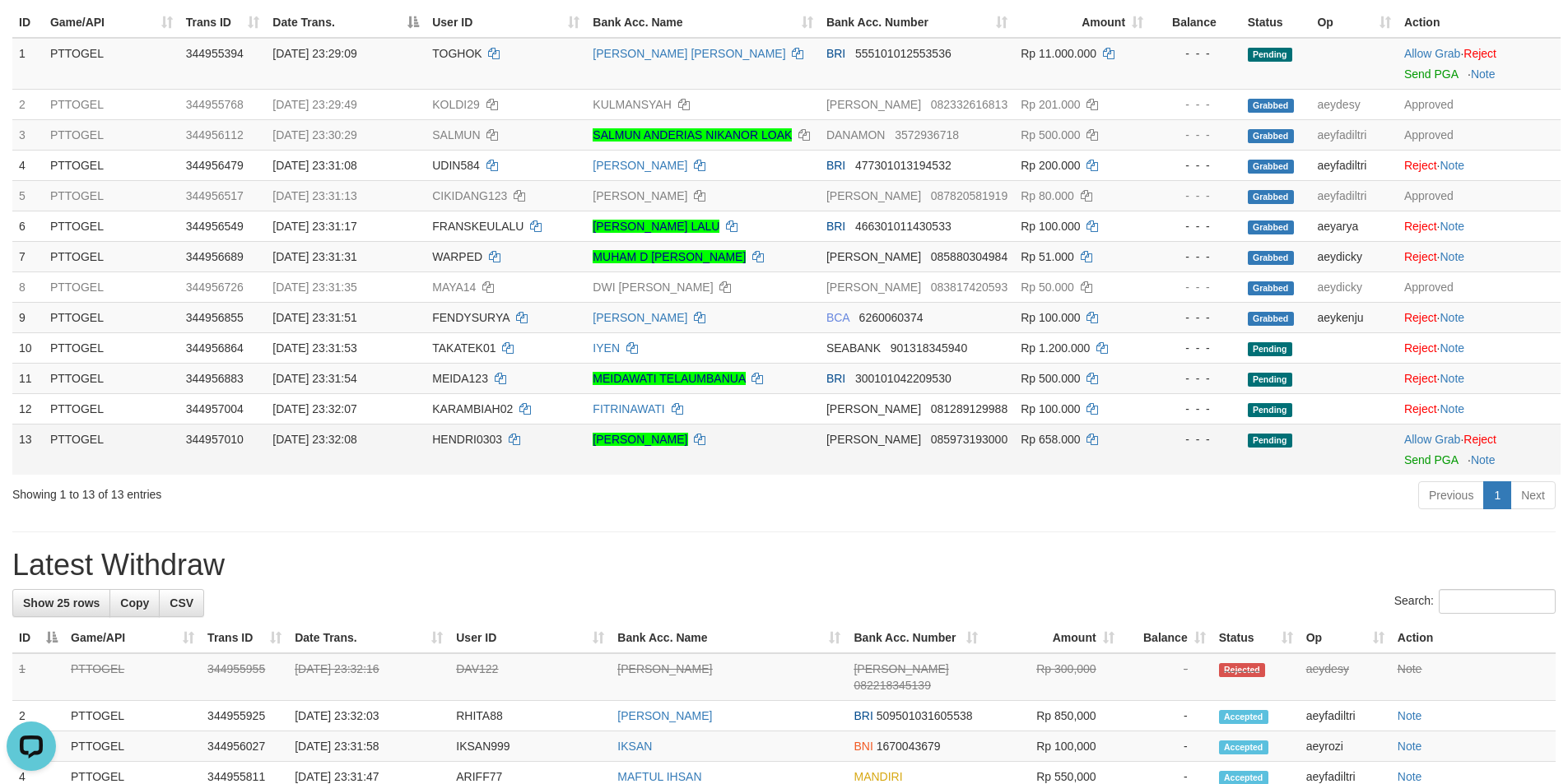
click at [465, 445] on td "HENDRI0303" at bounding box center [506, 448] width 161 height 51
copy td "HENDRI0303"
click at [1424, 436] on link "Allow Grab" at bounding box center [1431, 439] width 56 height 13
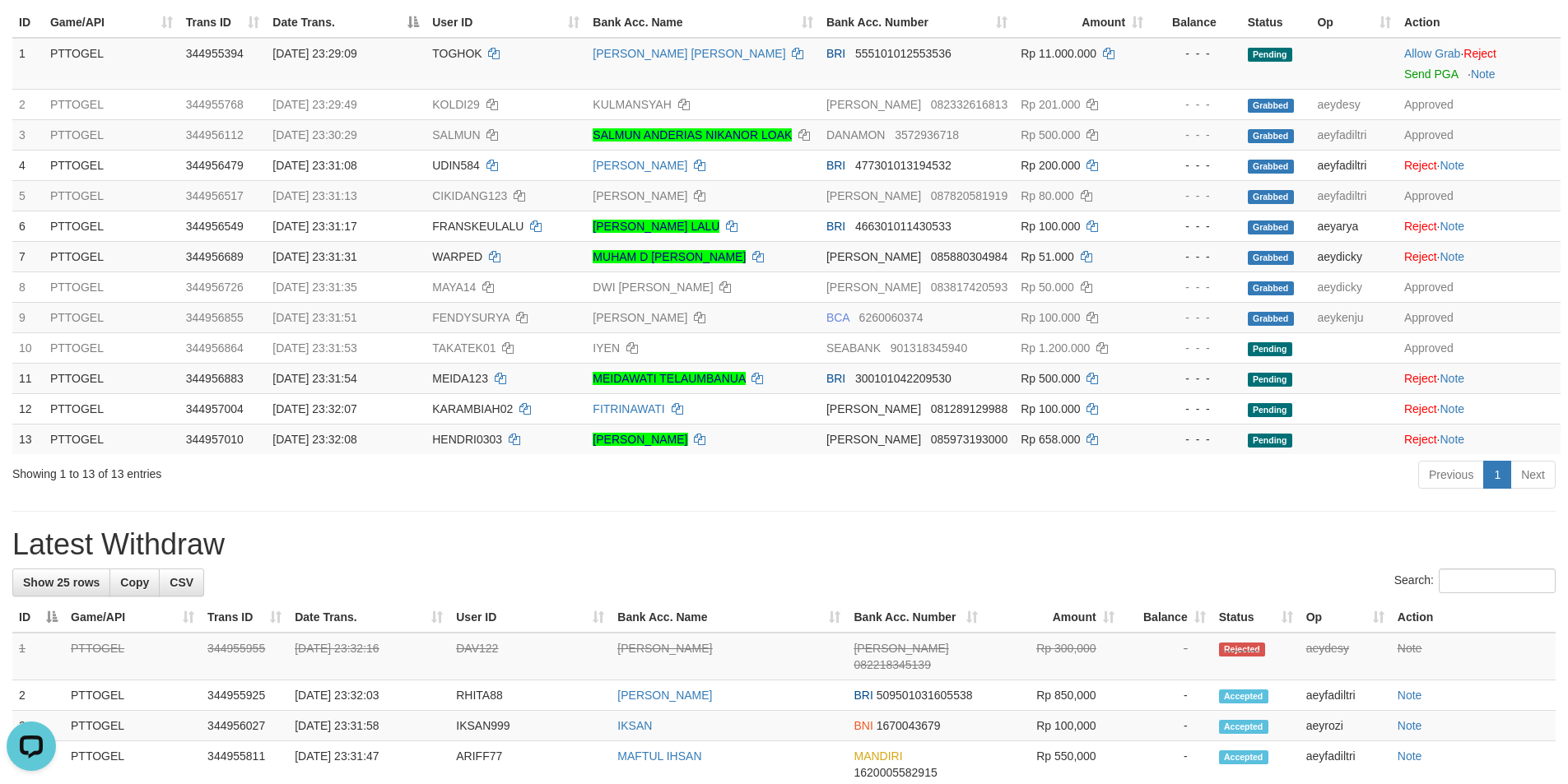
click at [1081, 533] on h1 "Latest Withdraw" at bounding box center [784, 545] width 1543 height 33
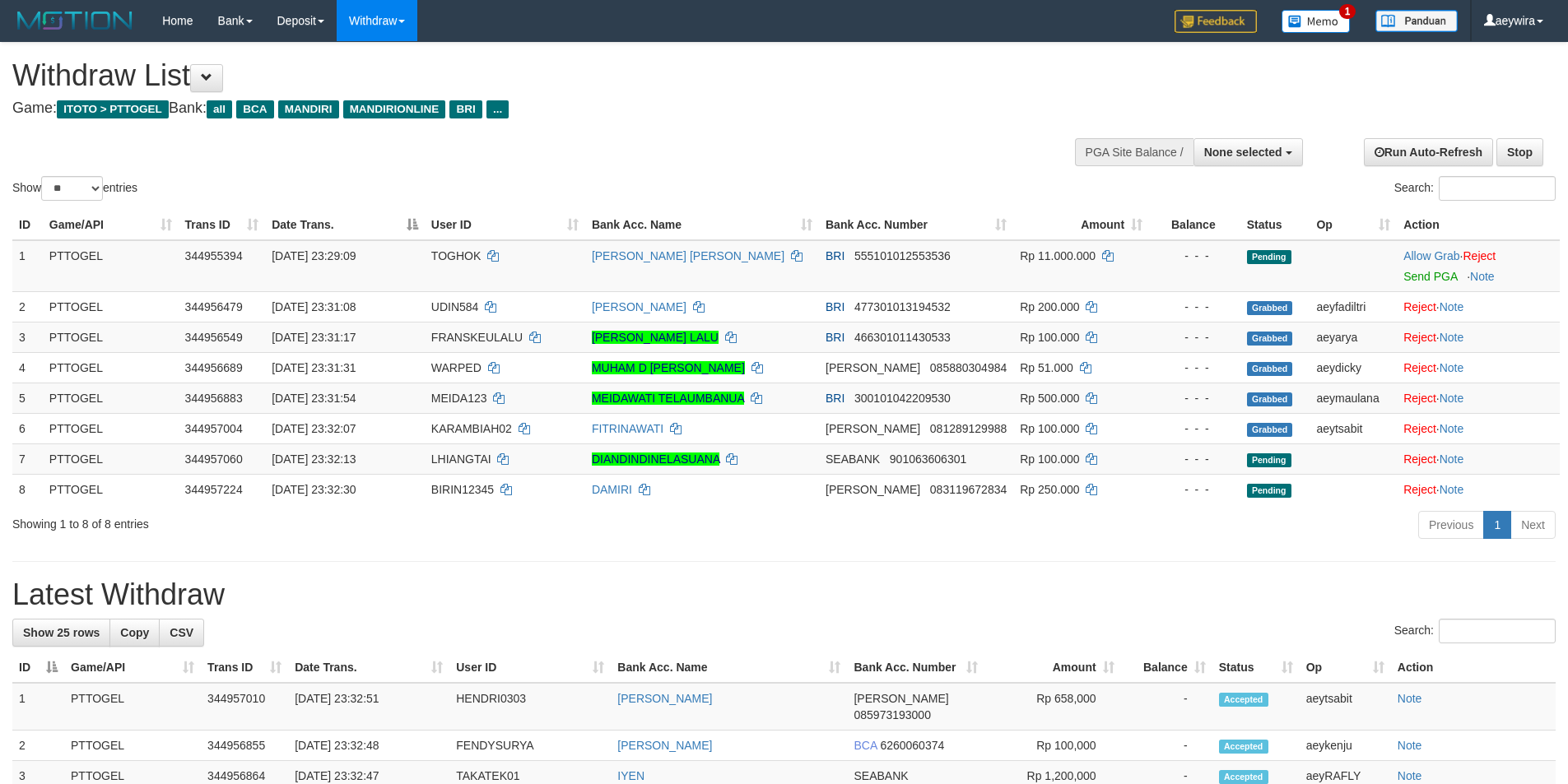
select select
select select "**"
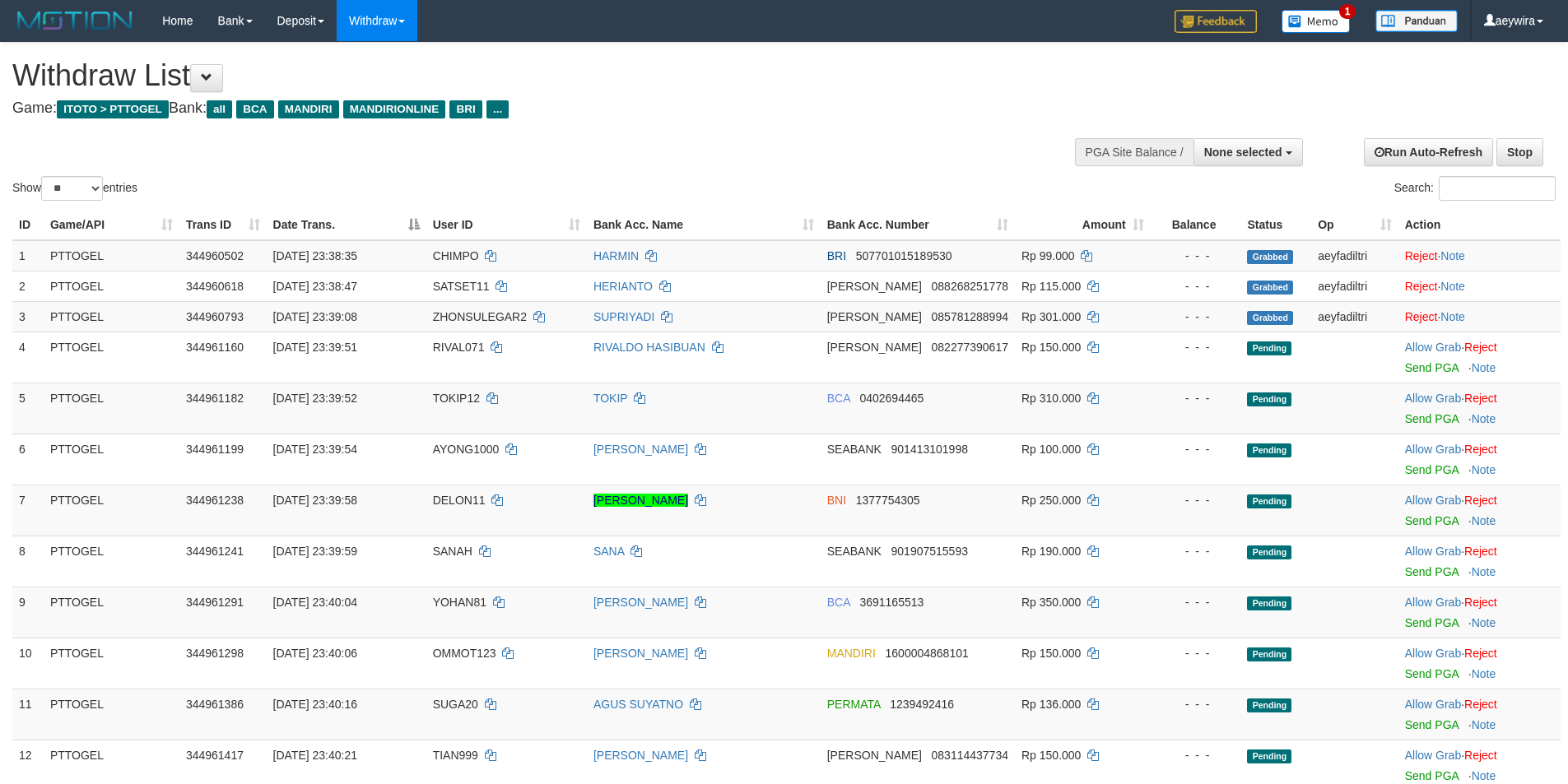
select select
select select "**"
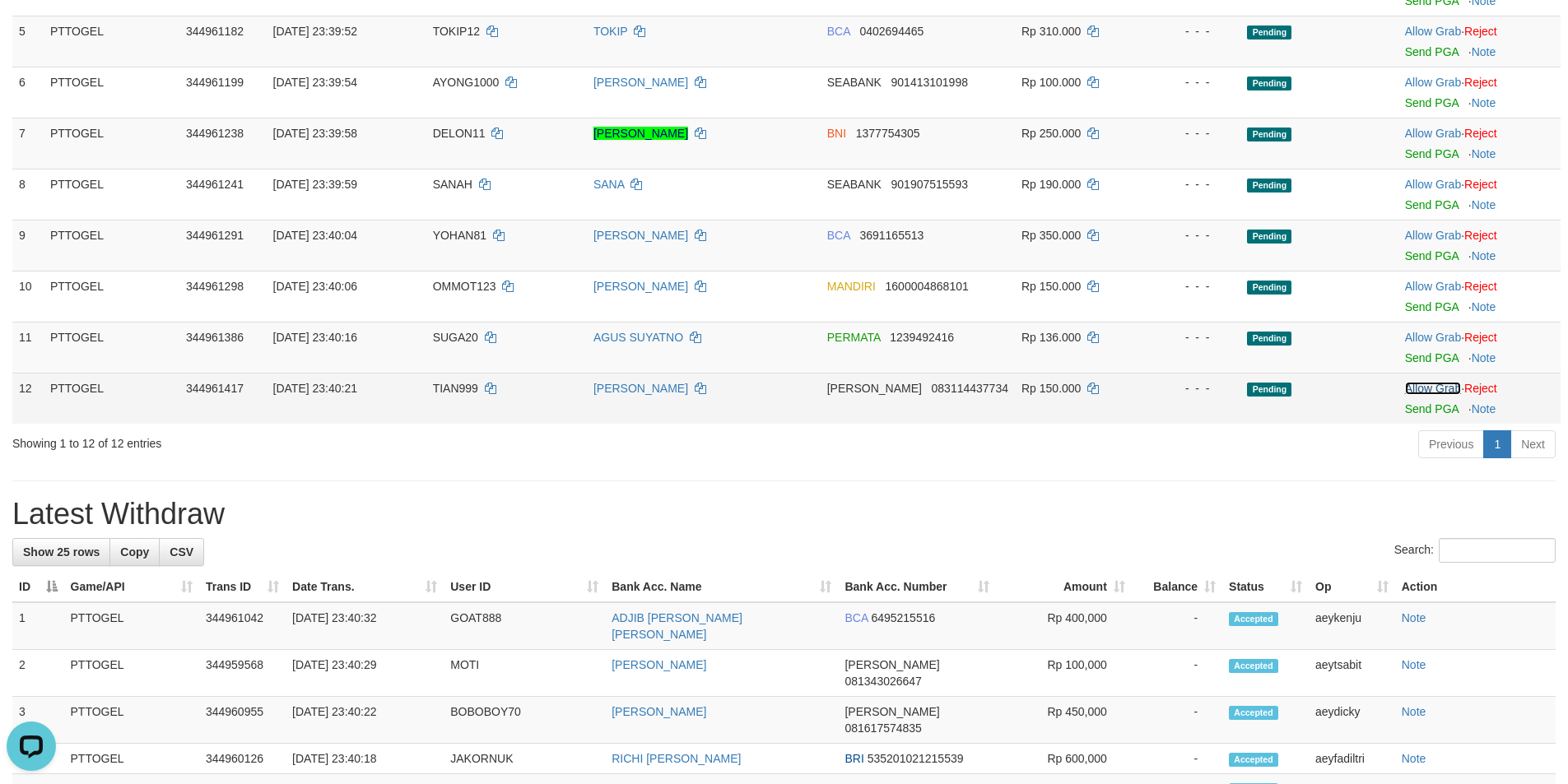
click at [1441, 391] on link "Allow Grab" at bounding box center [1432, 388] width 56 height 13
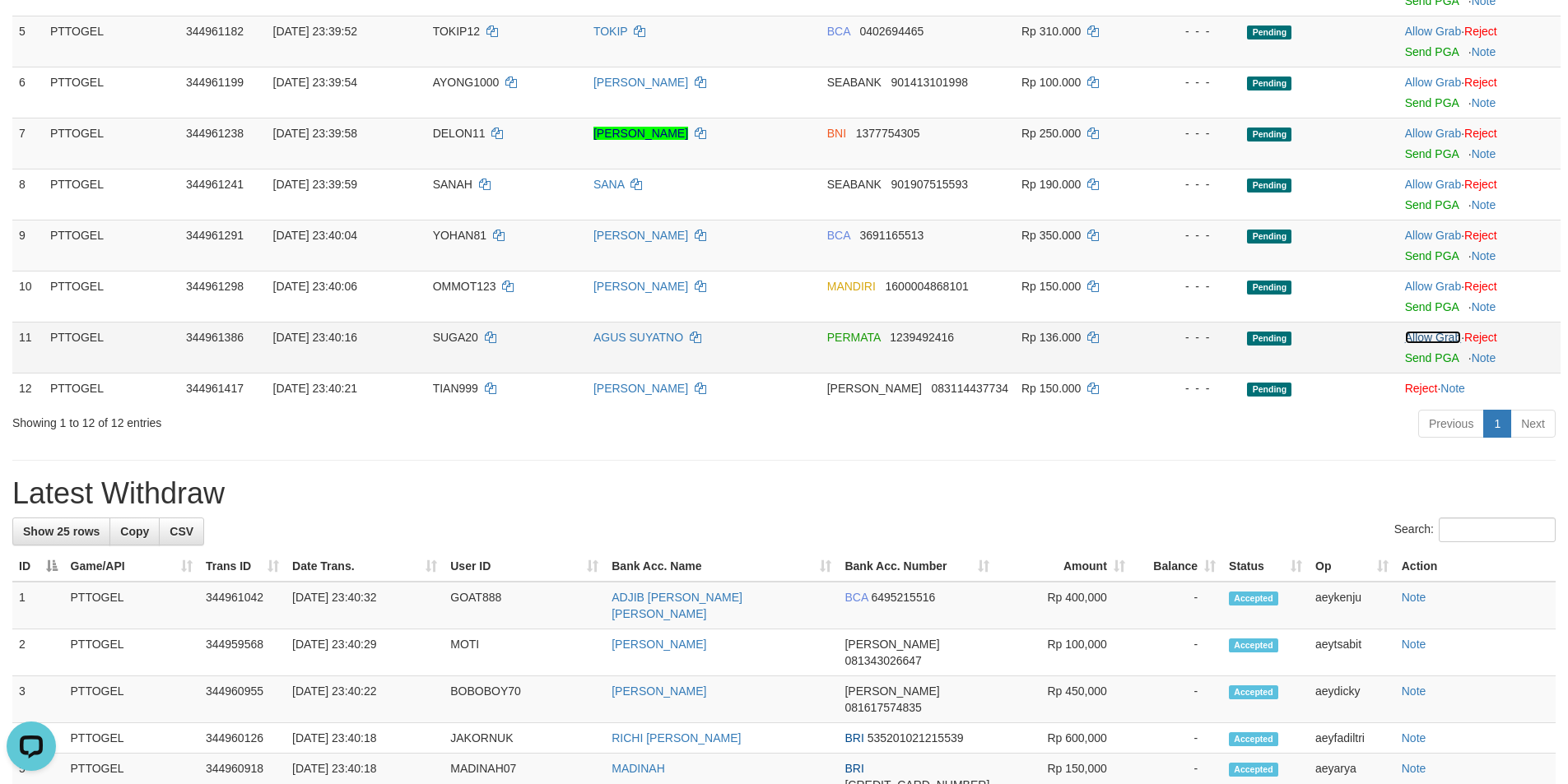
click at [1428, 341] on link "Allow Grab" at bounding box center [1432, 338] width 56 height 13
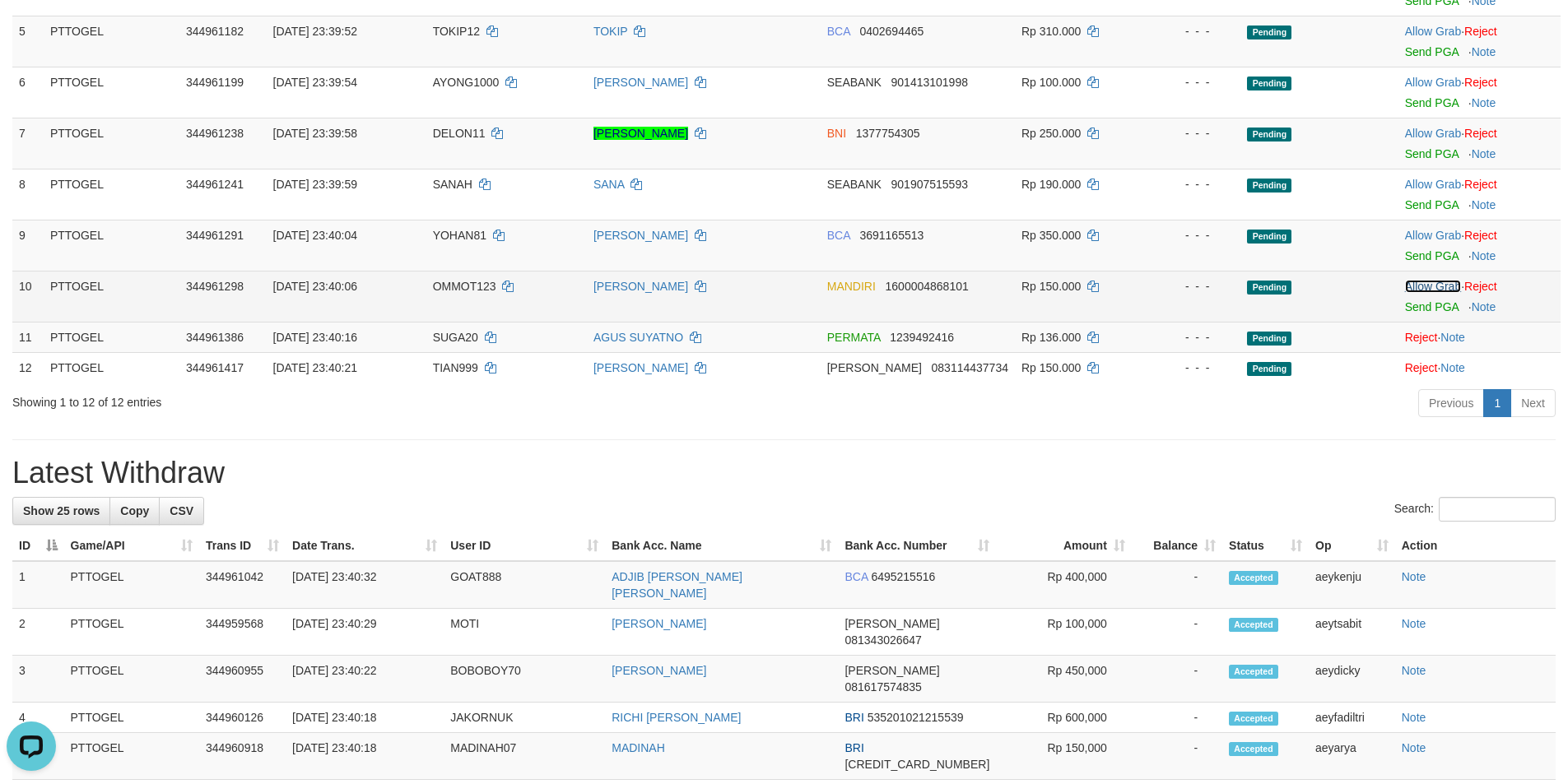
click at [1437, 289] on link "Allow Grab" at bounding box center [1432, 286] width 56 height 13
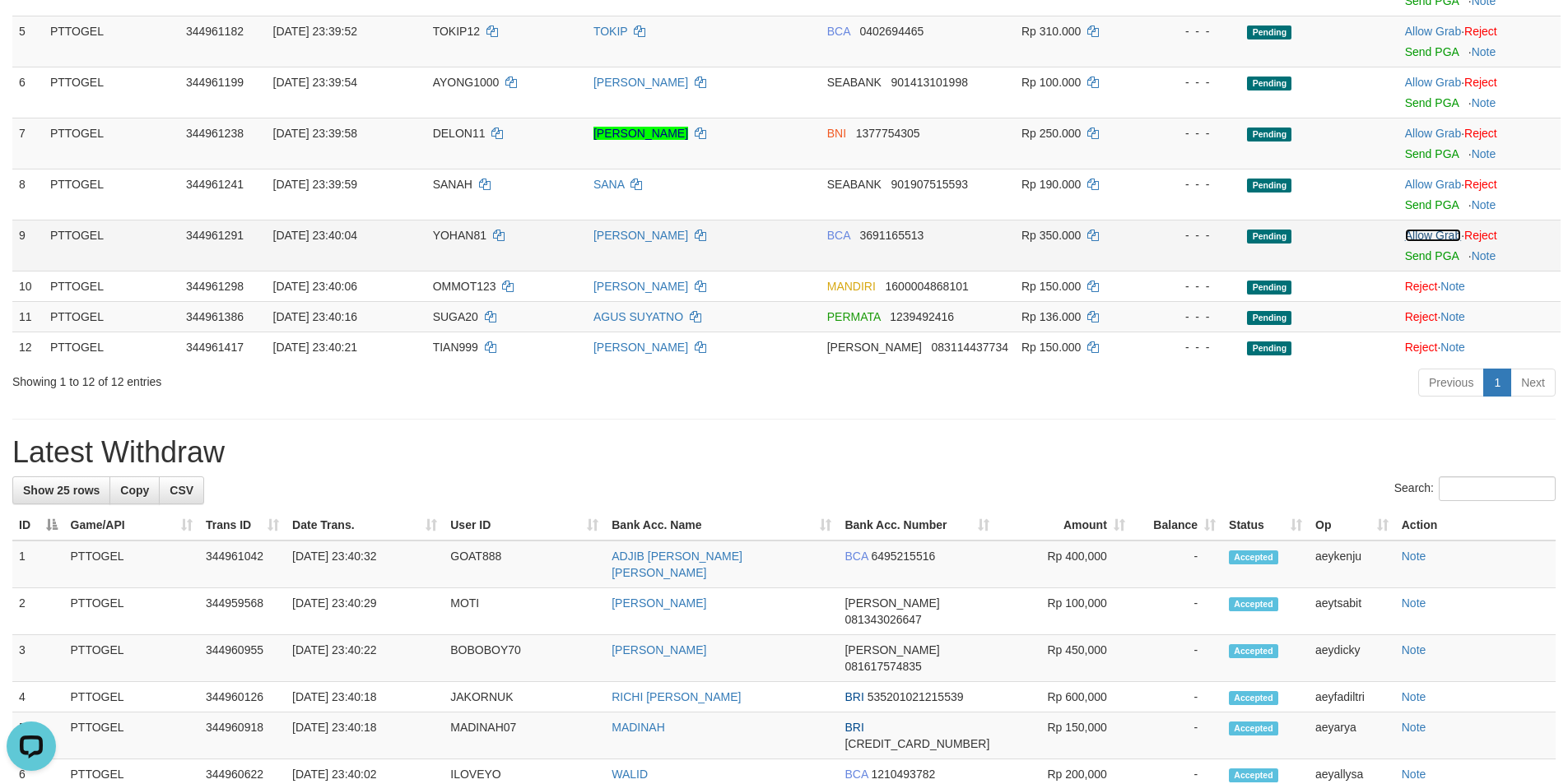
click at [1434, 232] on link "Allow Grab" at bounding box center [1432, 235] width 56 height 13
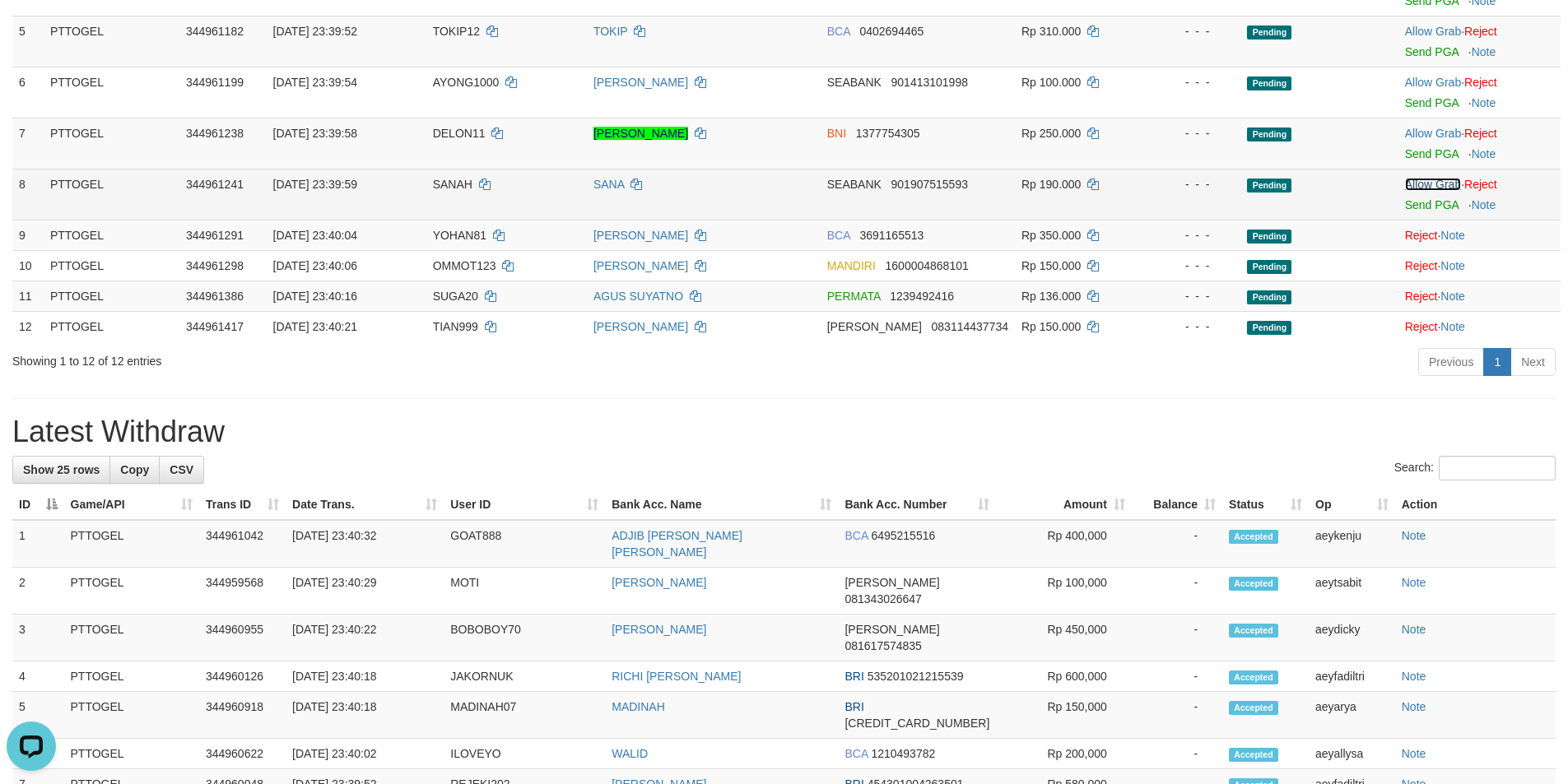
click at [1430, 179] on link "Allow Grab" at bounding box center [1432, 184] width 56 height 13
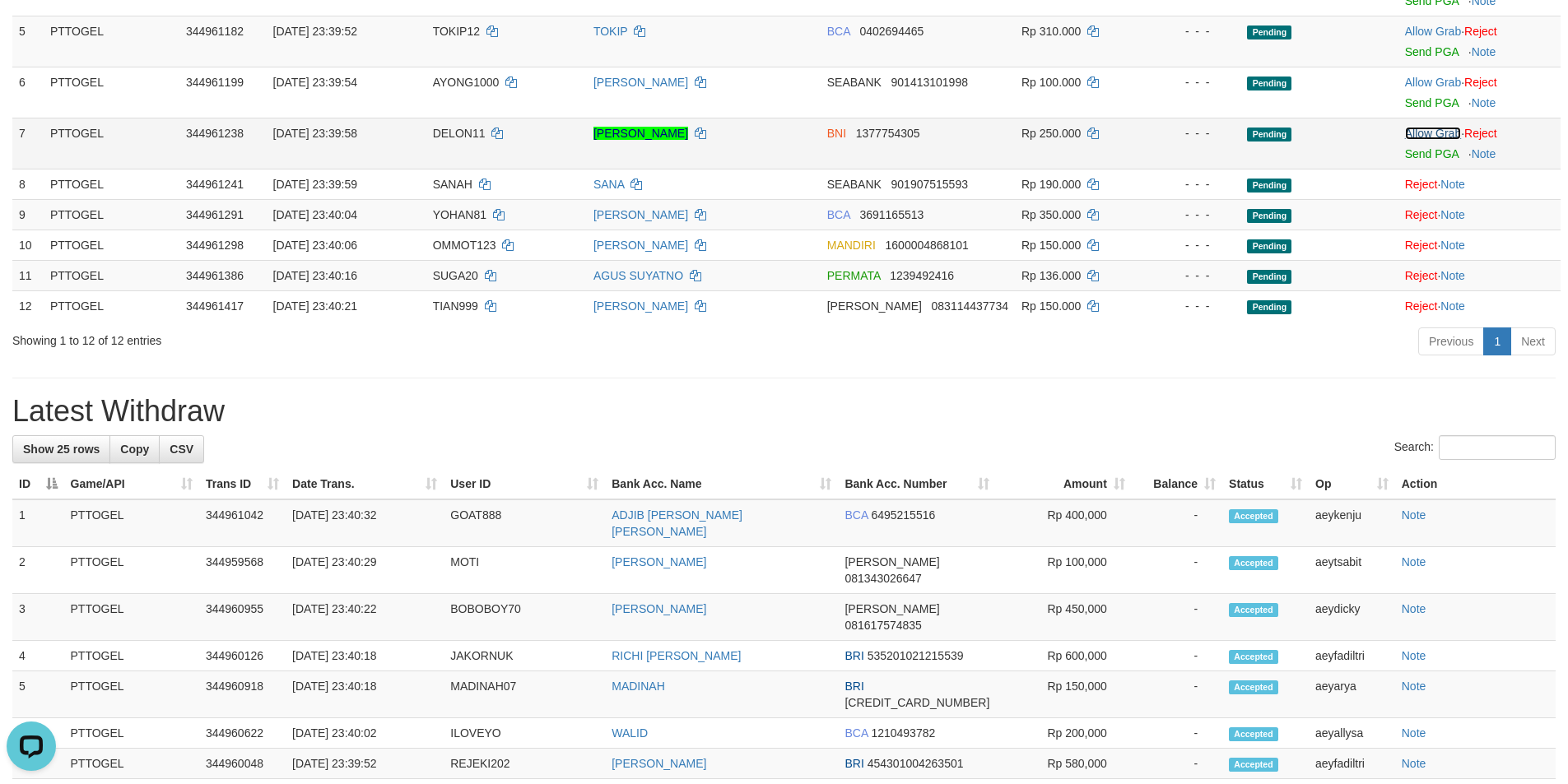
click at [1430, 133] on link "Allow Grab" at bounding box center [1432, 133] width 56 height 13
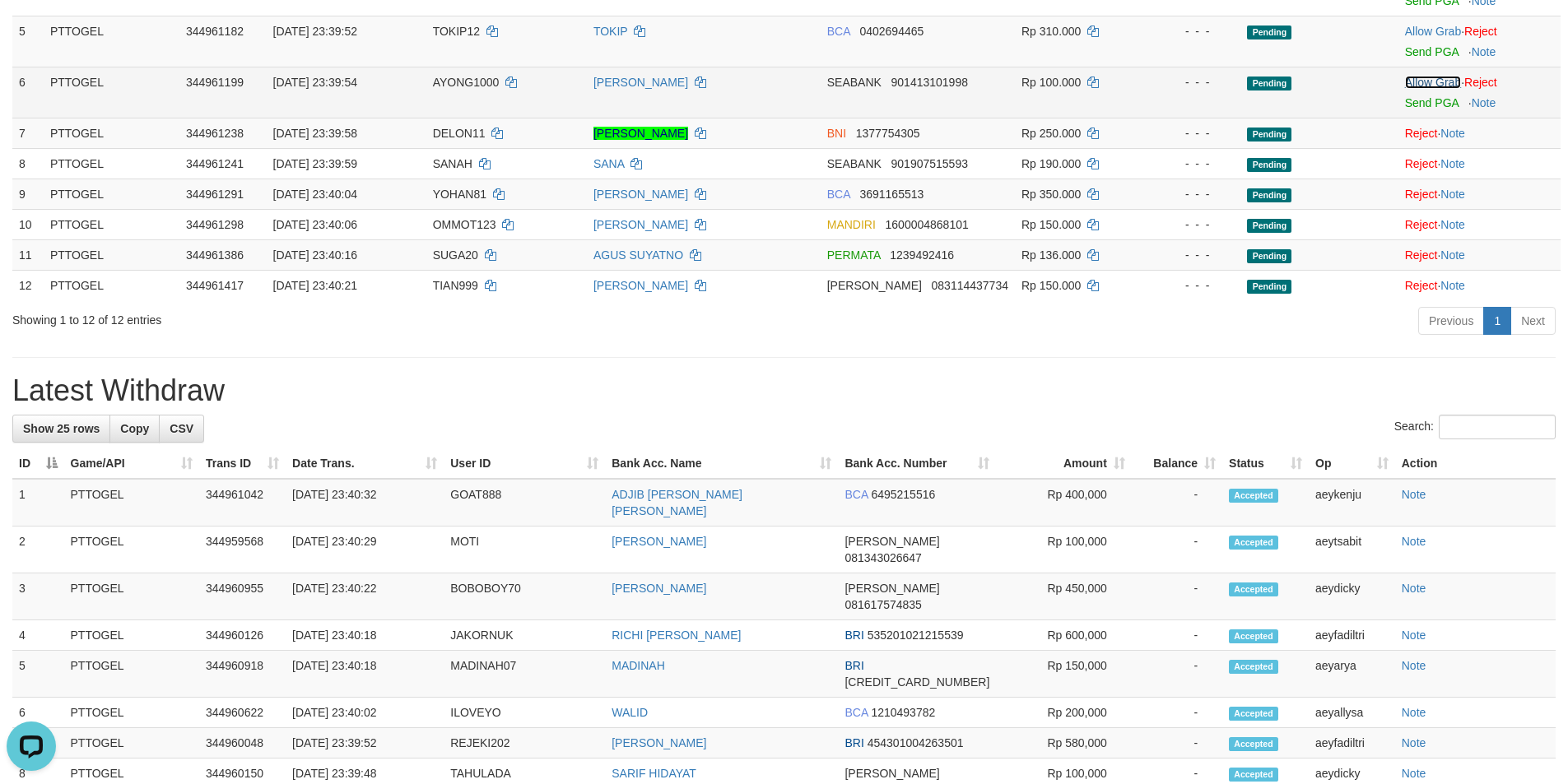
click at [1442, 81] on link "Allow Grab" at bounding box center [1432, 82] width 56 height 13
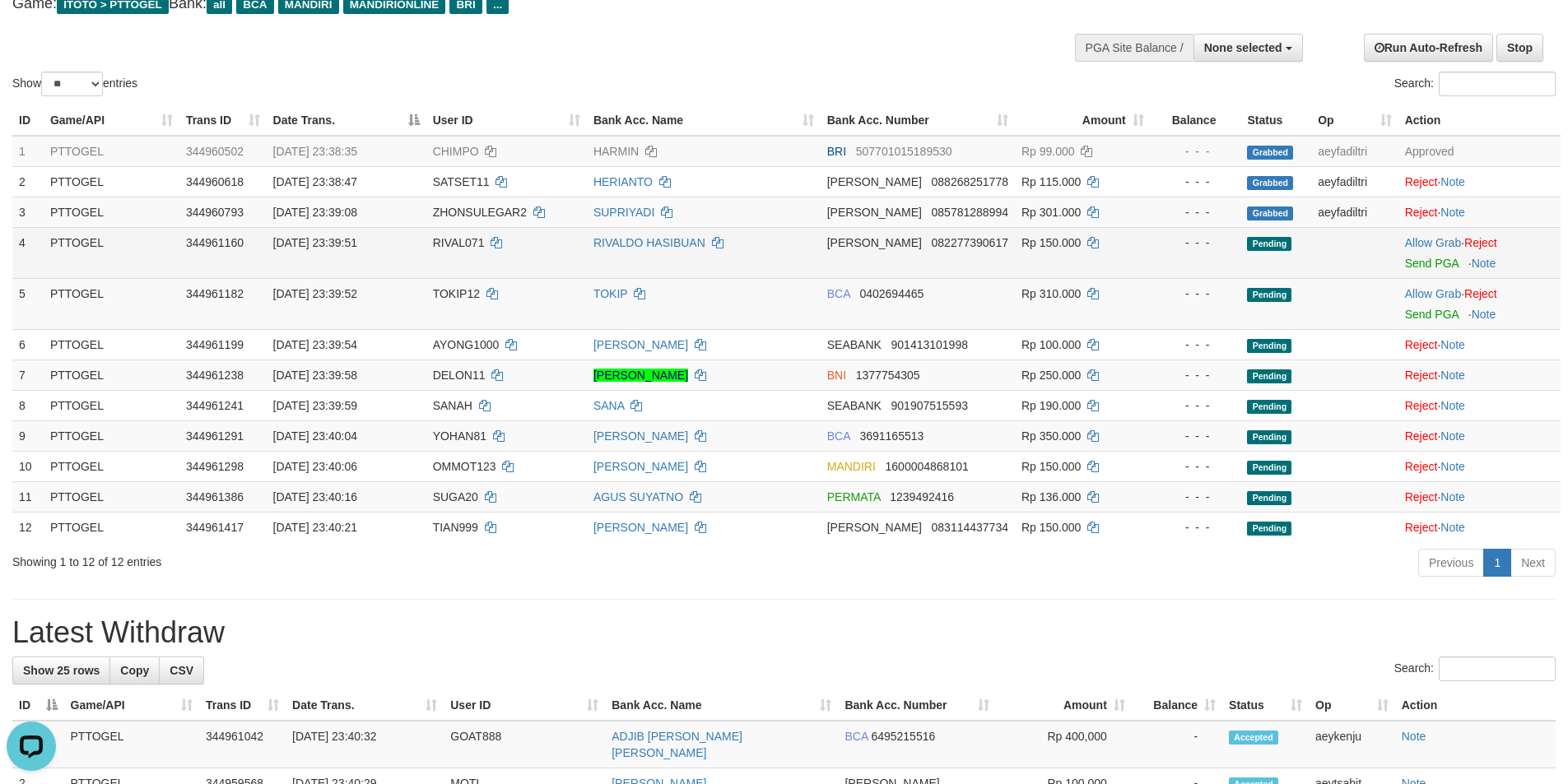
scroll to position [93, 0]
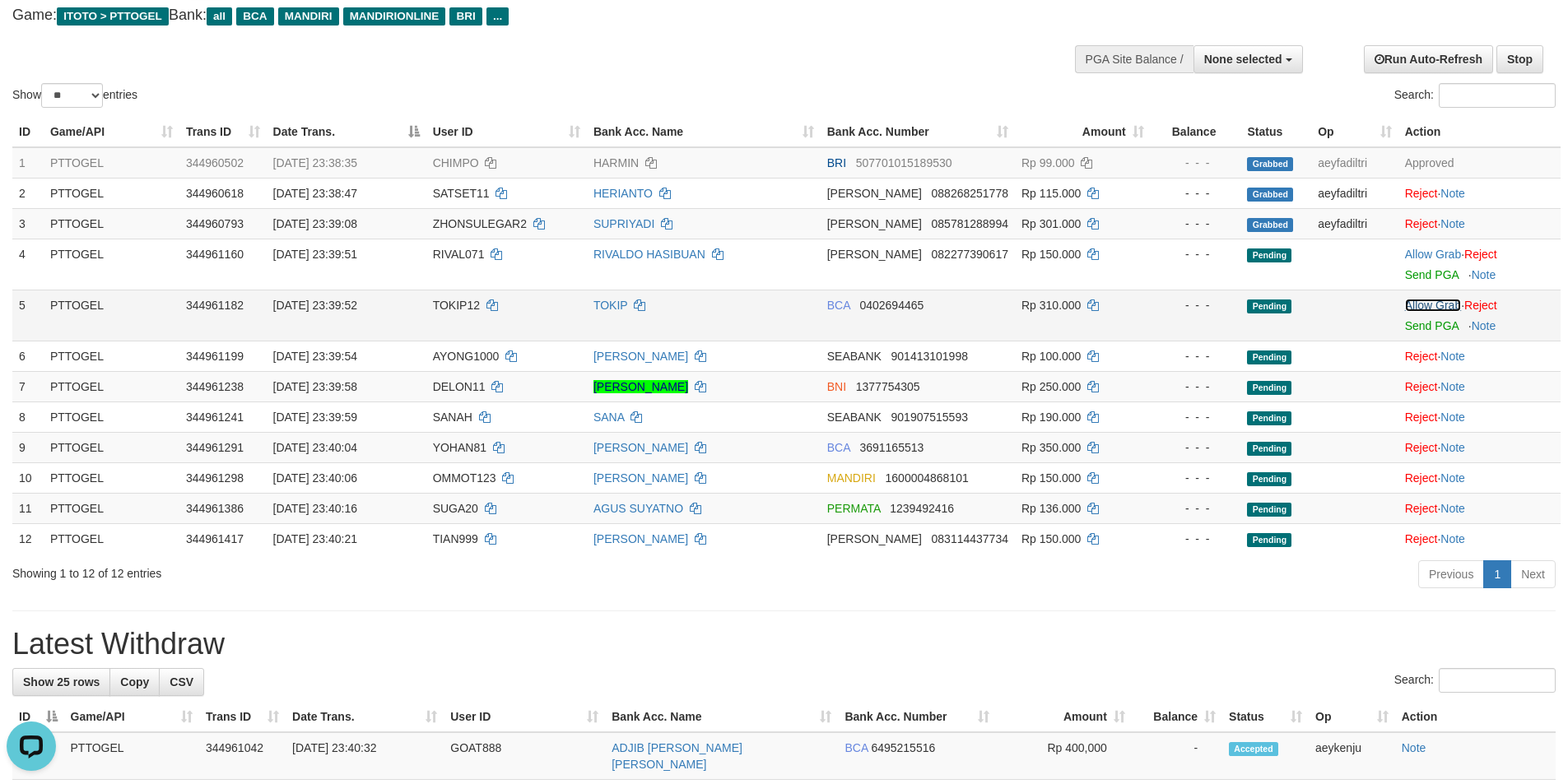
click at [1427, 303] on link "Allow Grab" at bounding box center [1432, 305] width 56 height 13
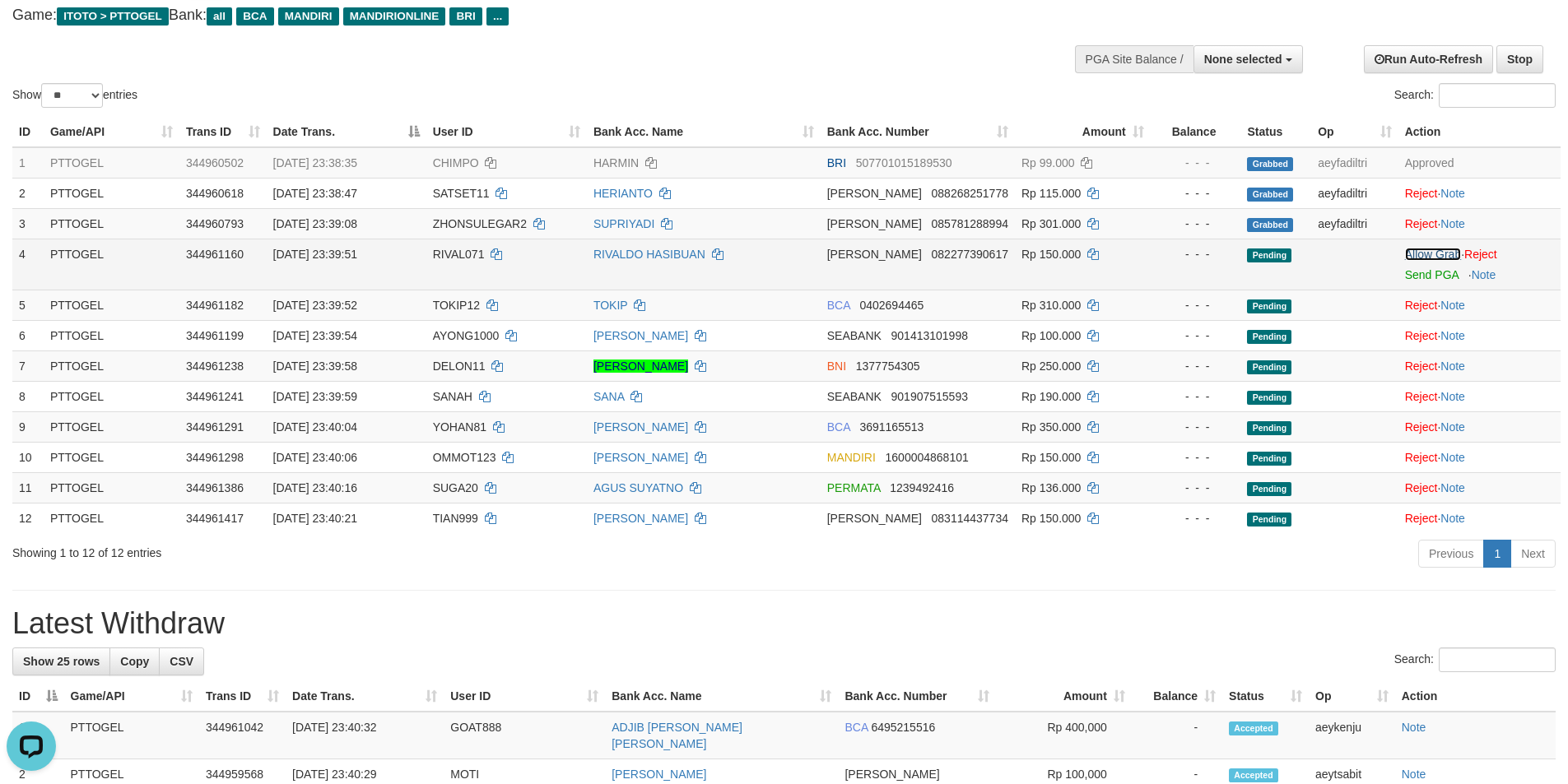
click at [1423, 251] on link "Allow Grab" at bounding box center [1432, 254] width 56 height 13
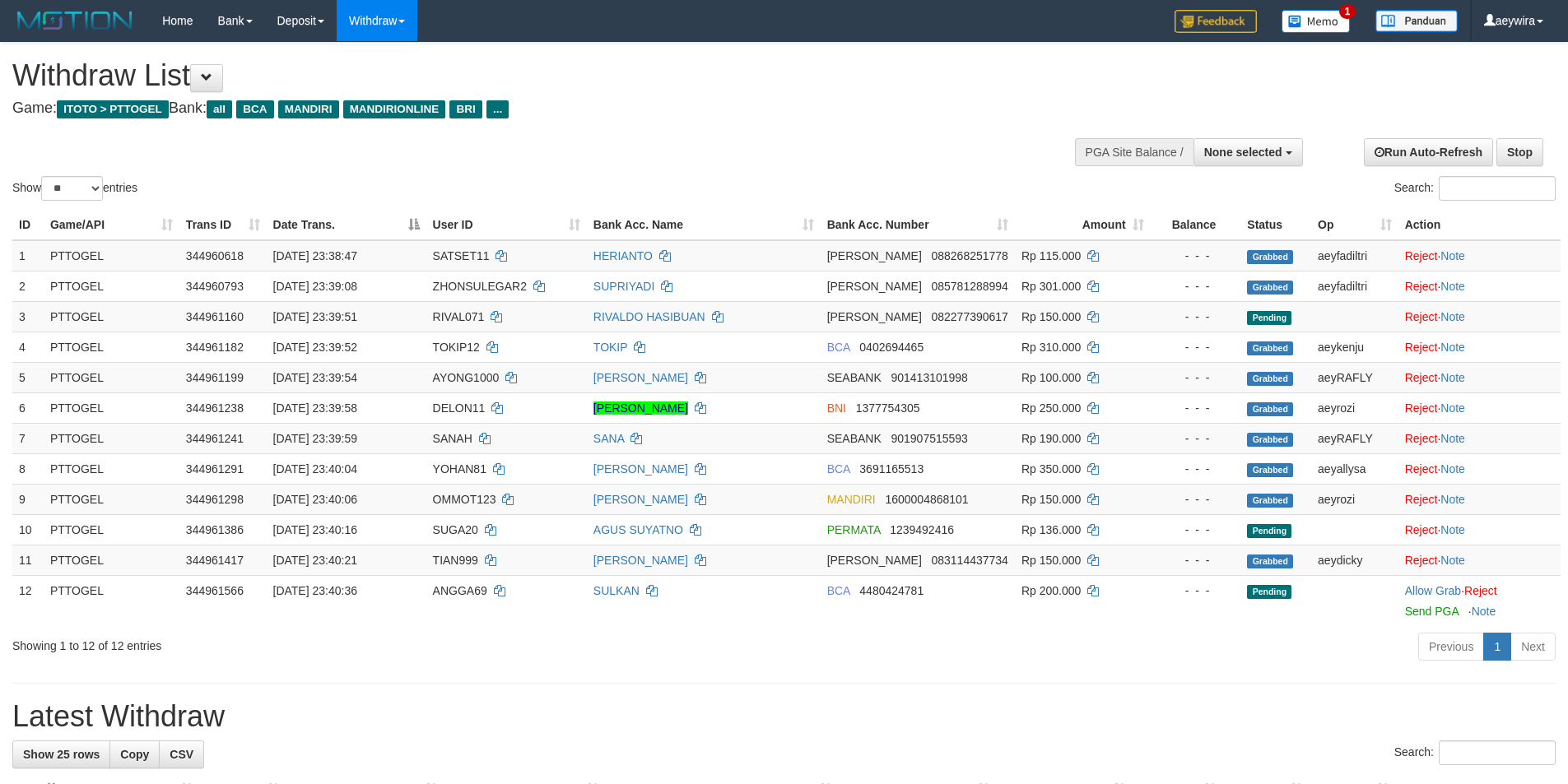
select select
select select "**"
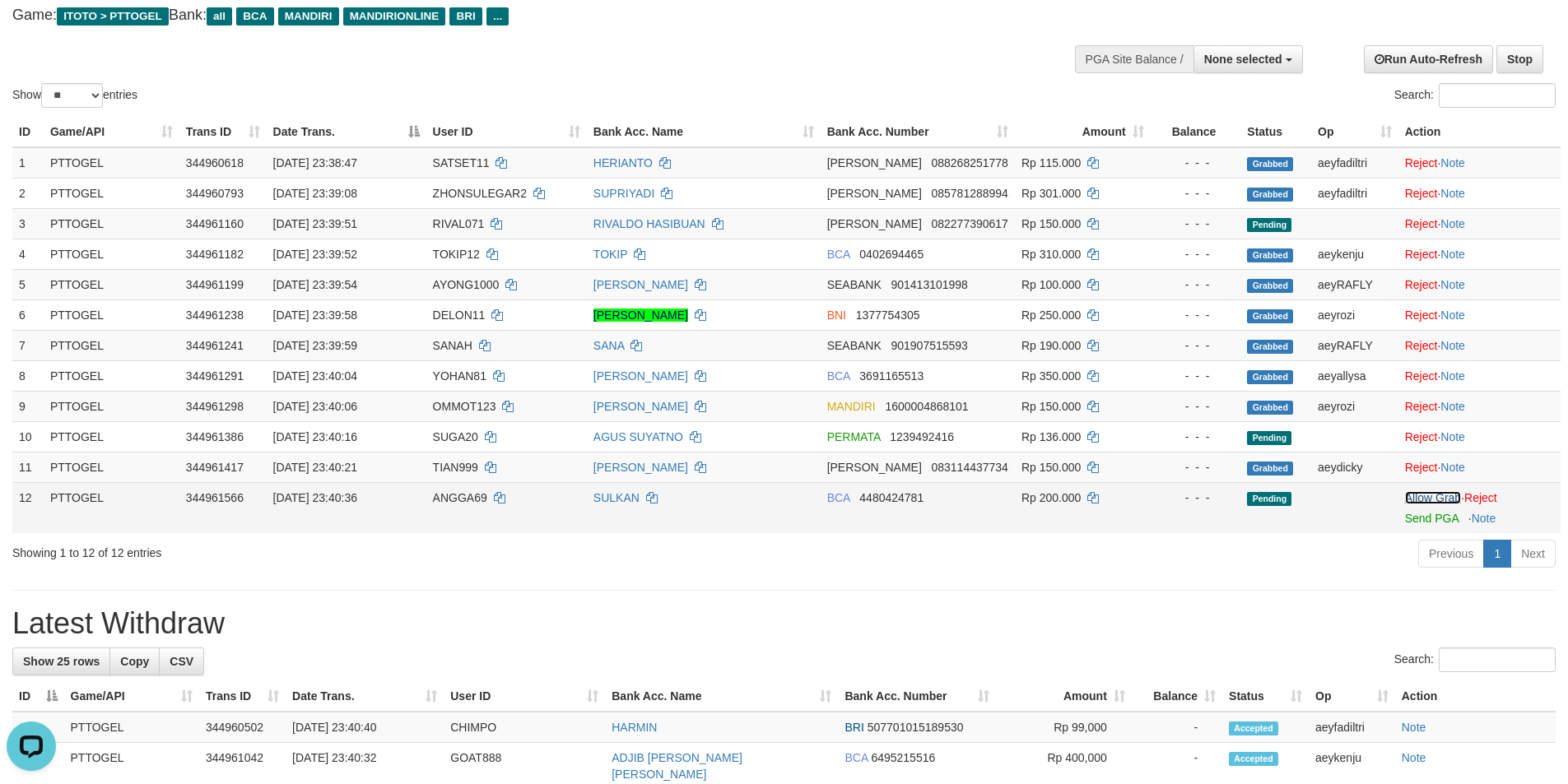
click at [1441, 494] on link "Allow Grab" at bounding box center [1432, 497] width 56 height 13
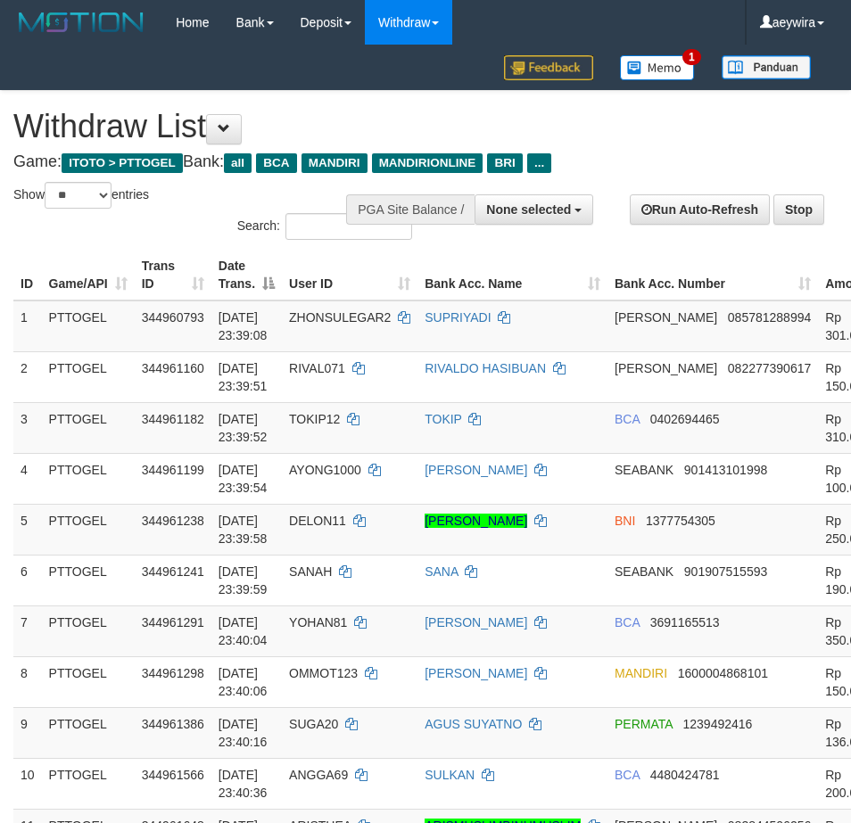
select select
select select "**"
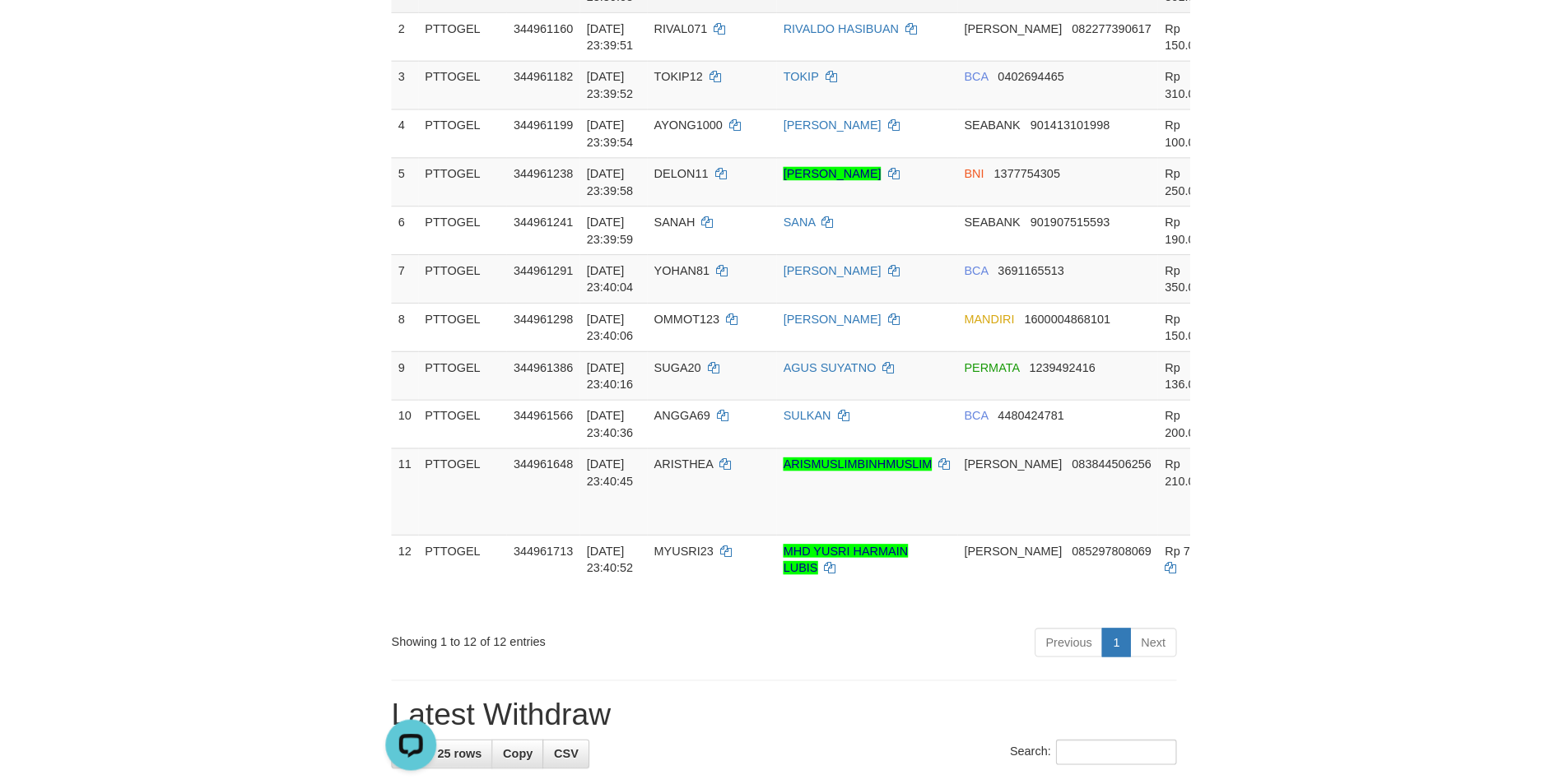
scroll to position [292, 0]
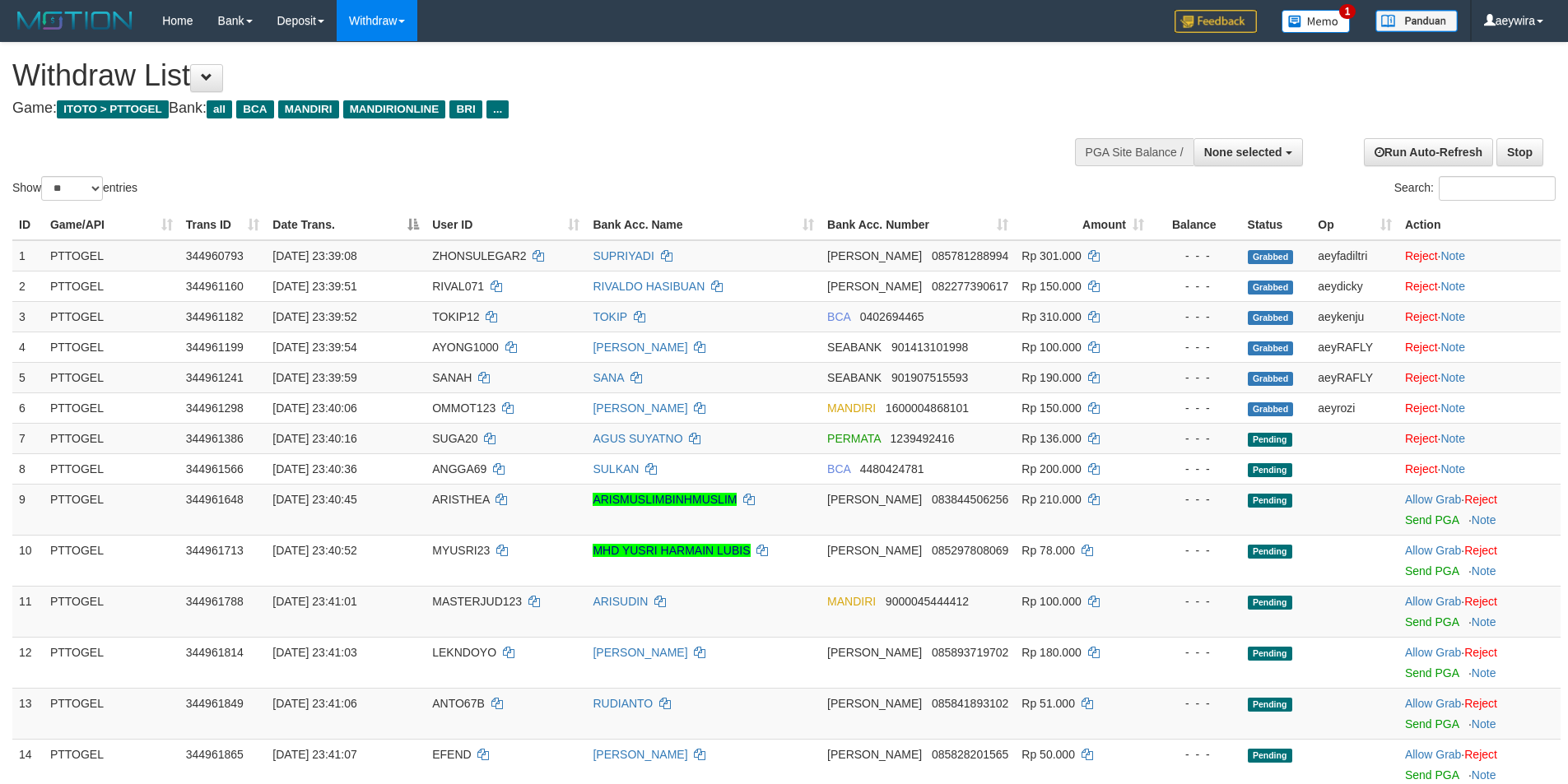
select select
select select "**"
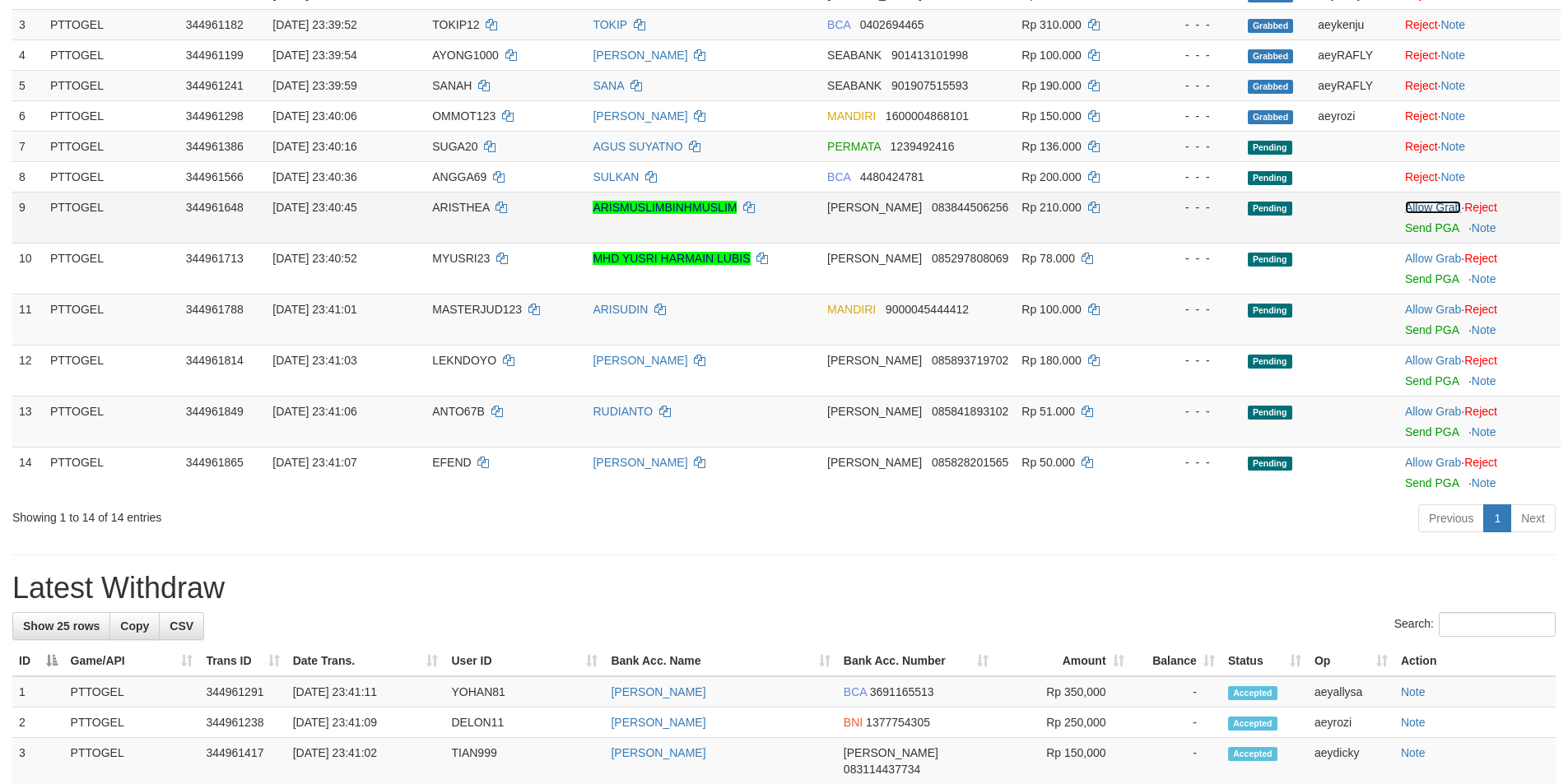
click at [1420, 206] on link "Allow Grab" at bounding box center [1432, 208] width 56 height 13
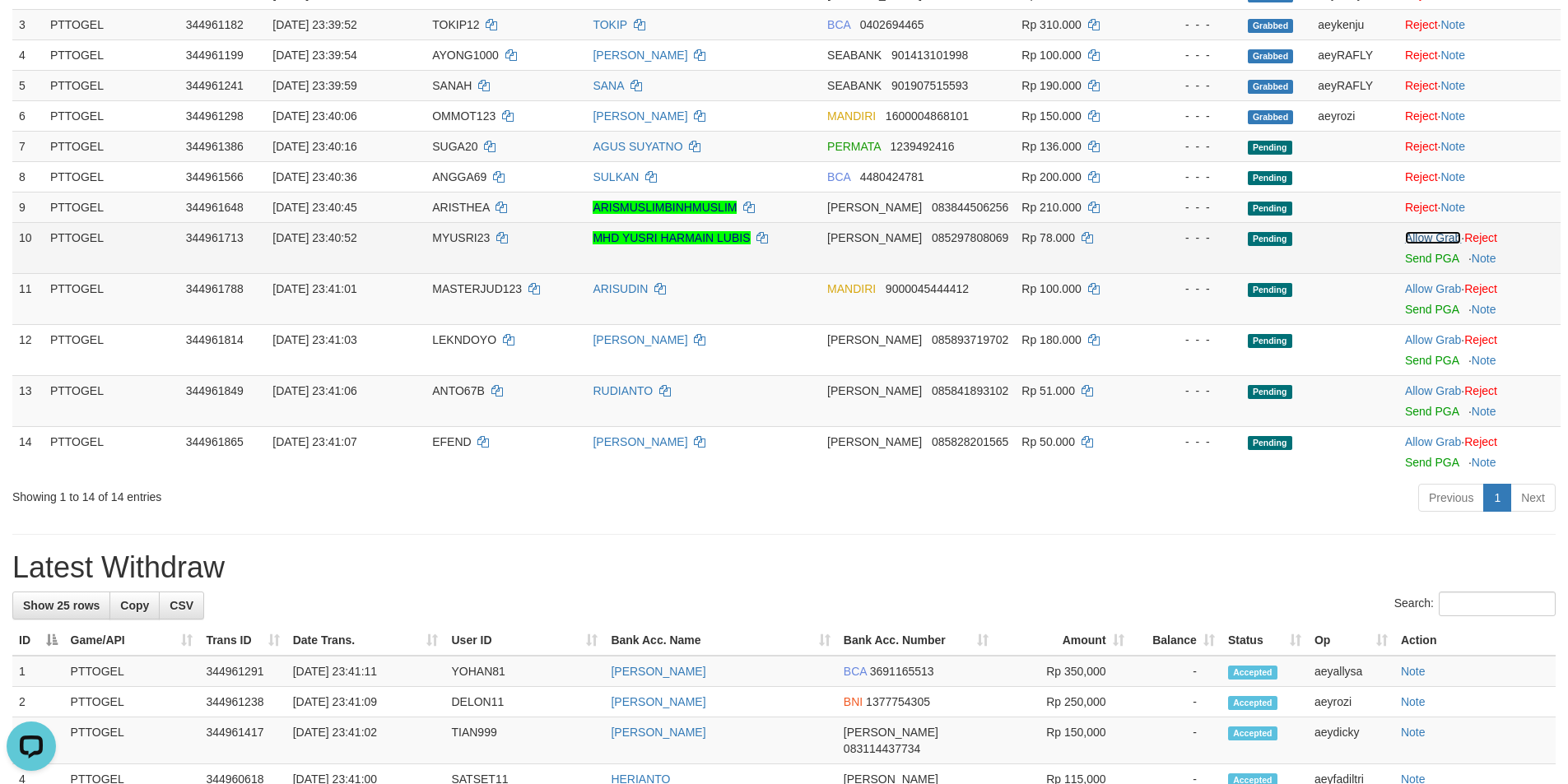
click at [1422, 237] on link "Allow Grab" at bounding box center [1432, 238] width 56 height 13
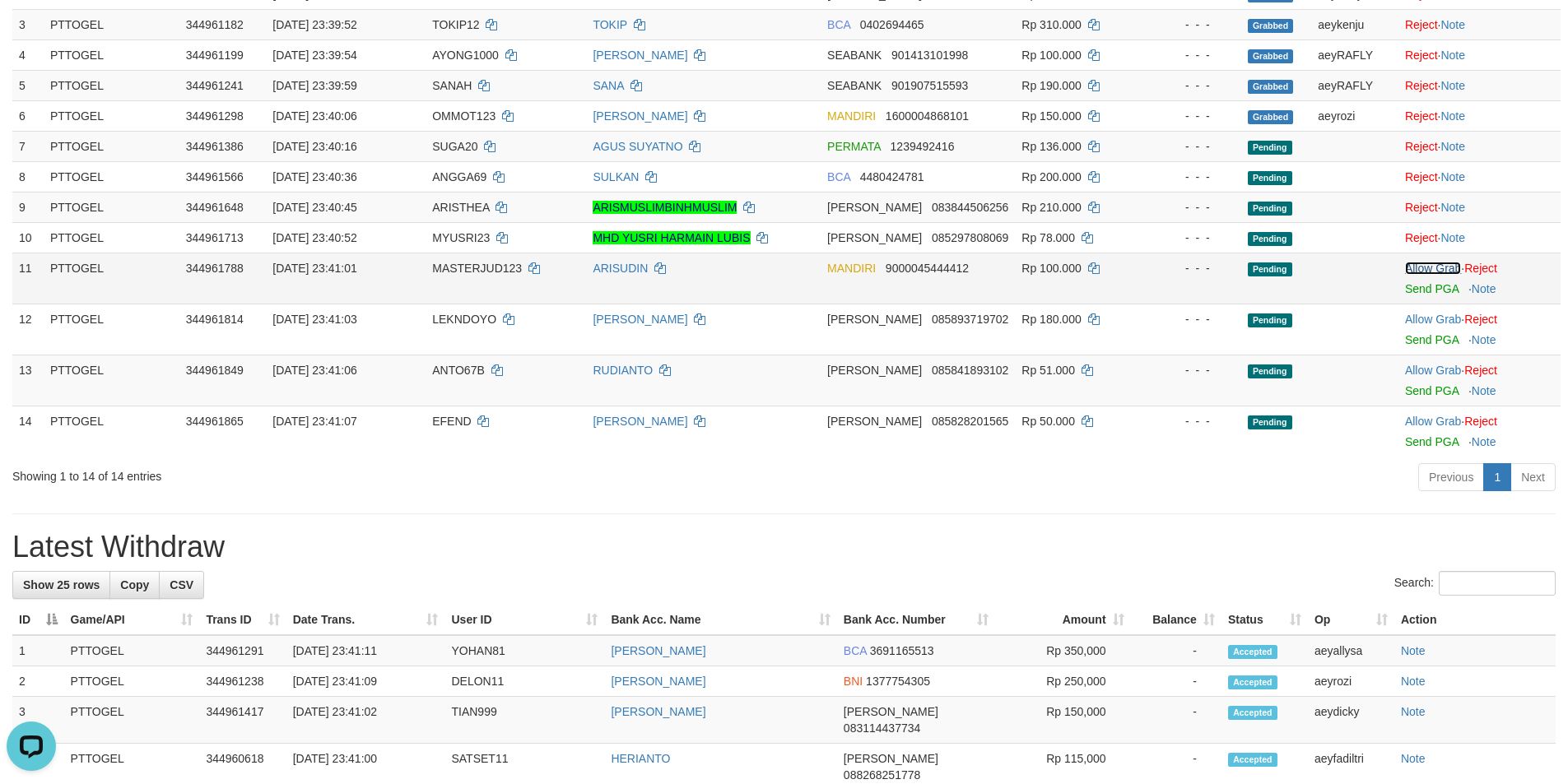
click at [1440, 270] on link "Allow Grab" at bounding box center [1432, 268] width 56 height 13
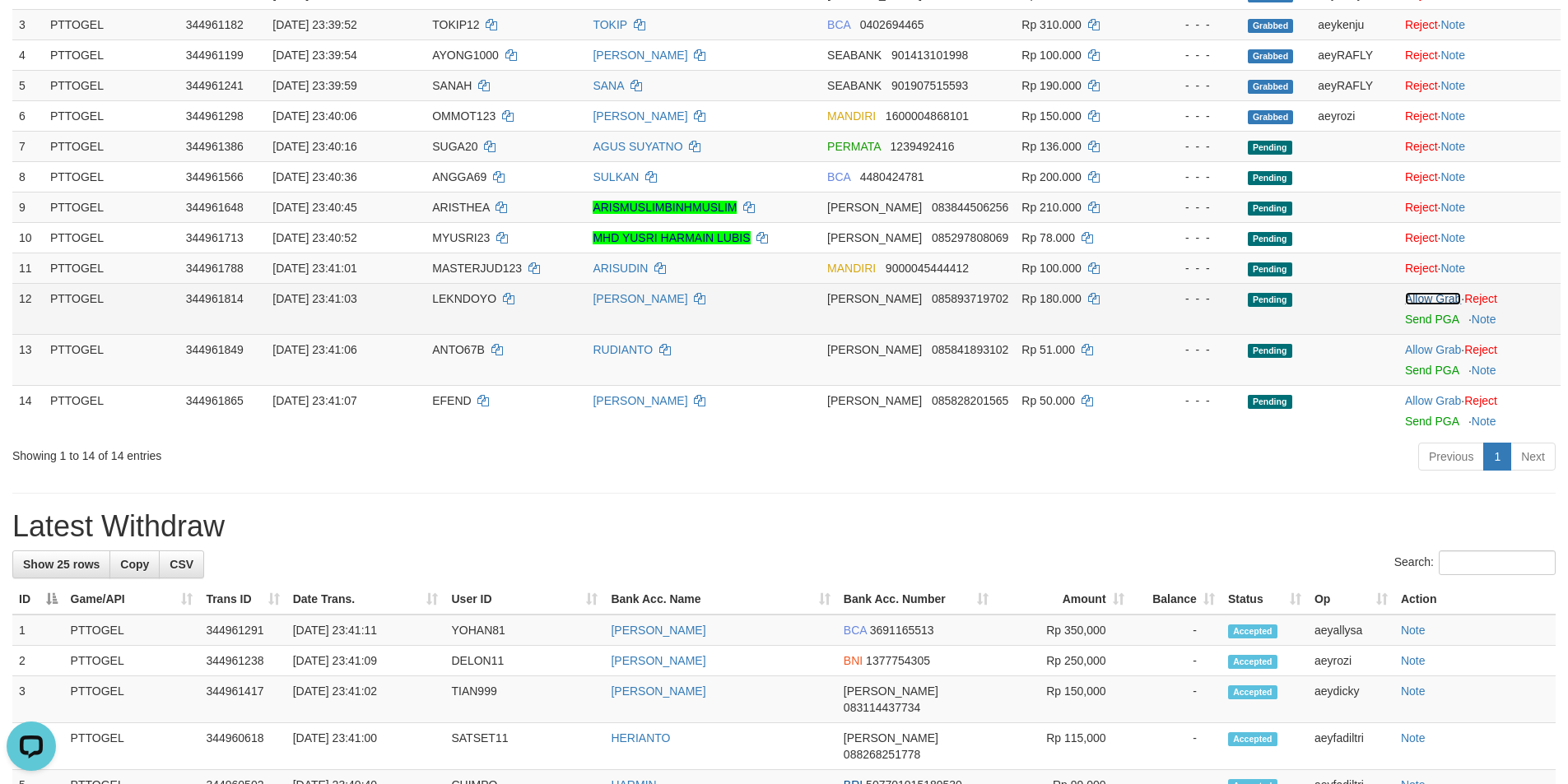
click at [1437, 293] on link "Allow Grab" at bounding box center [1432, 299] width 56 height 13
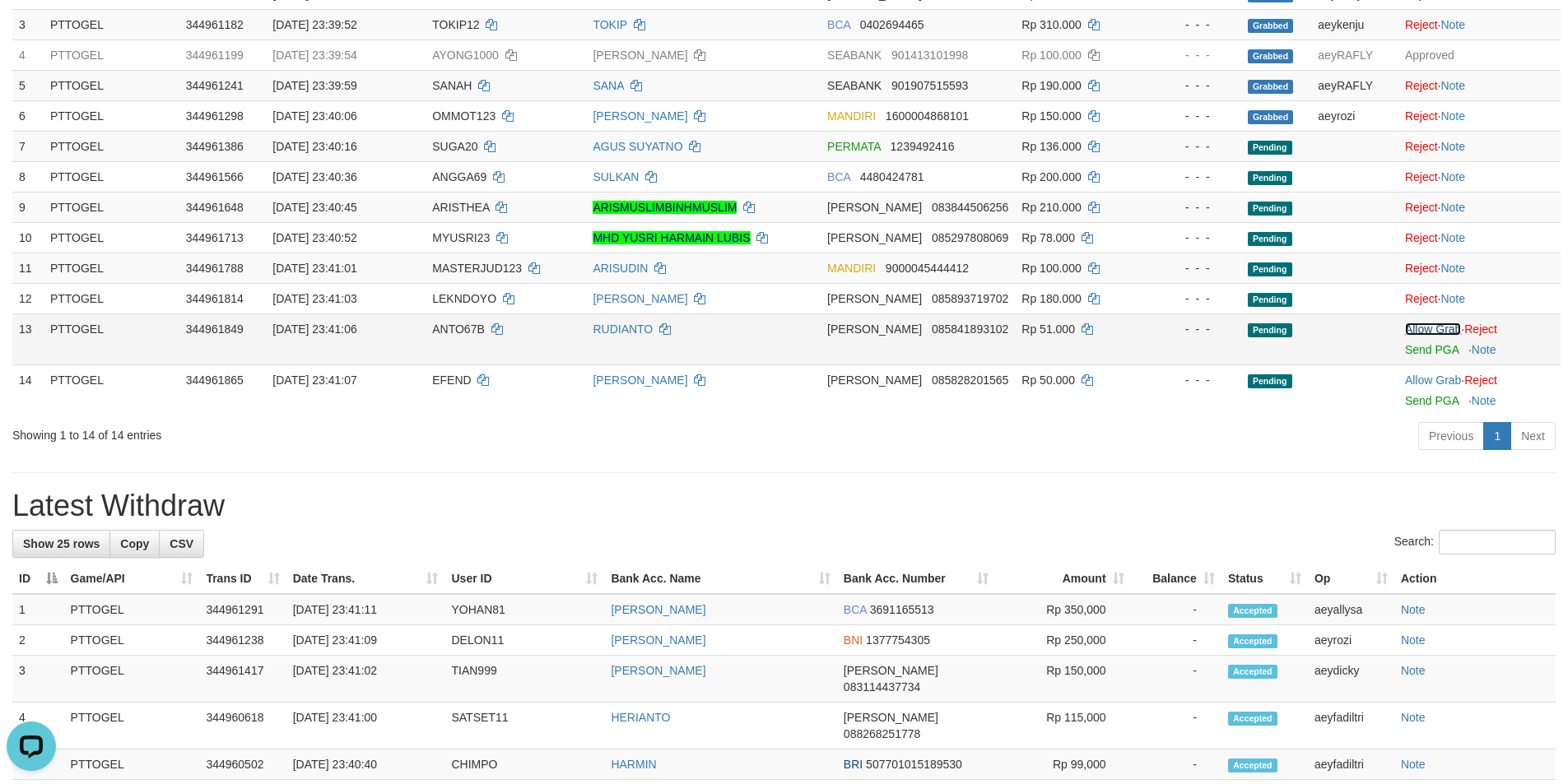
click at [1435, 333] on link "Allow Grab" at bounding box center [1432, 329] width 56 height 13
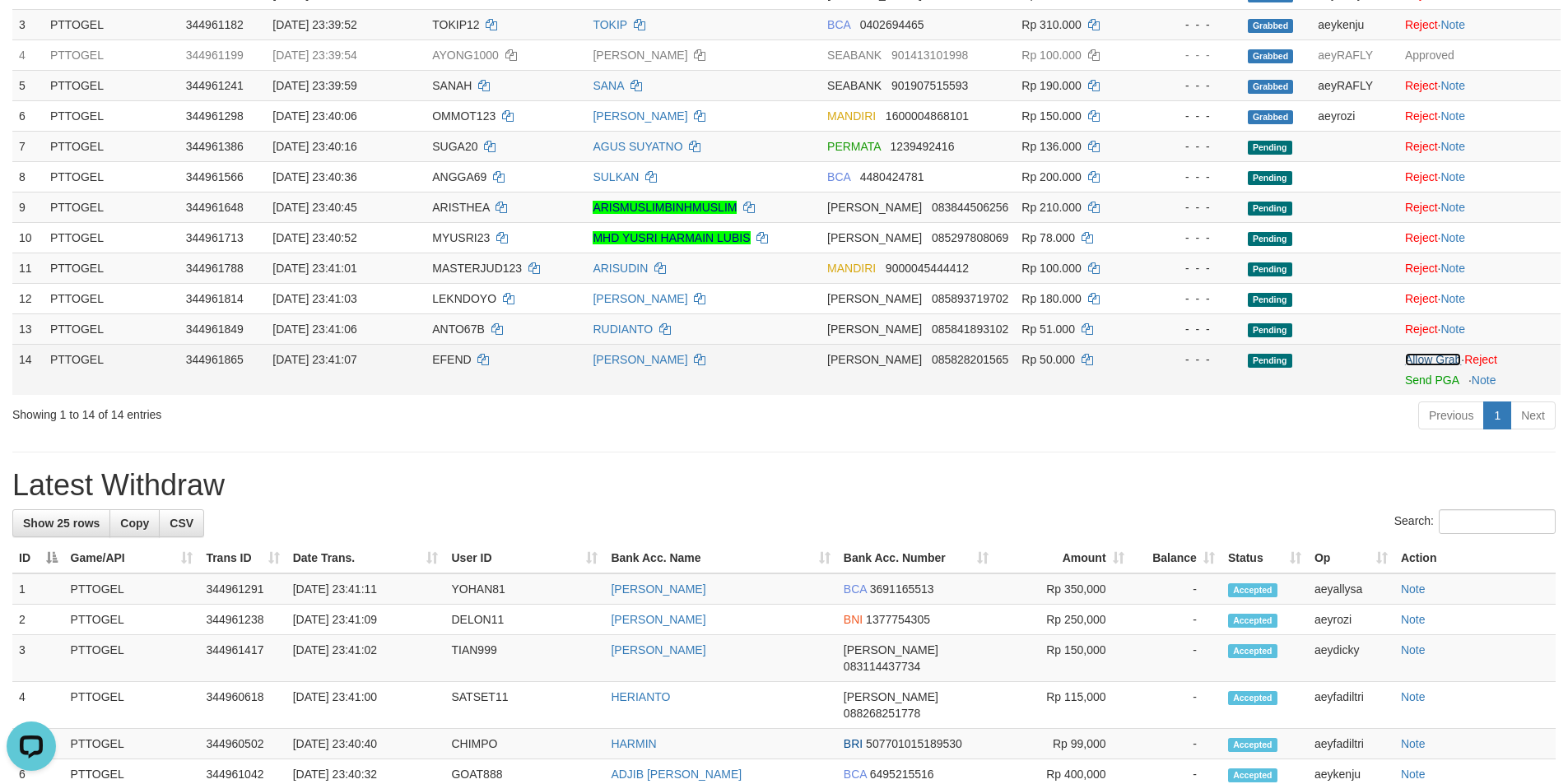
click at [1430, 355] on link "Allow Grab" at bounding box center [1432, 360] width 56 height 13
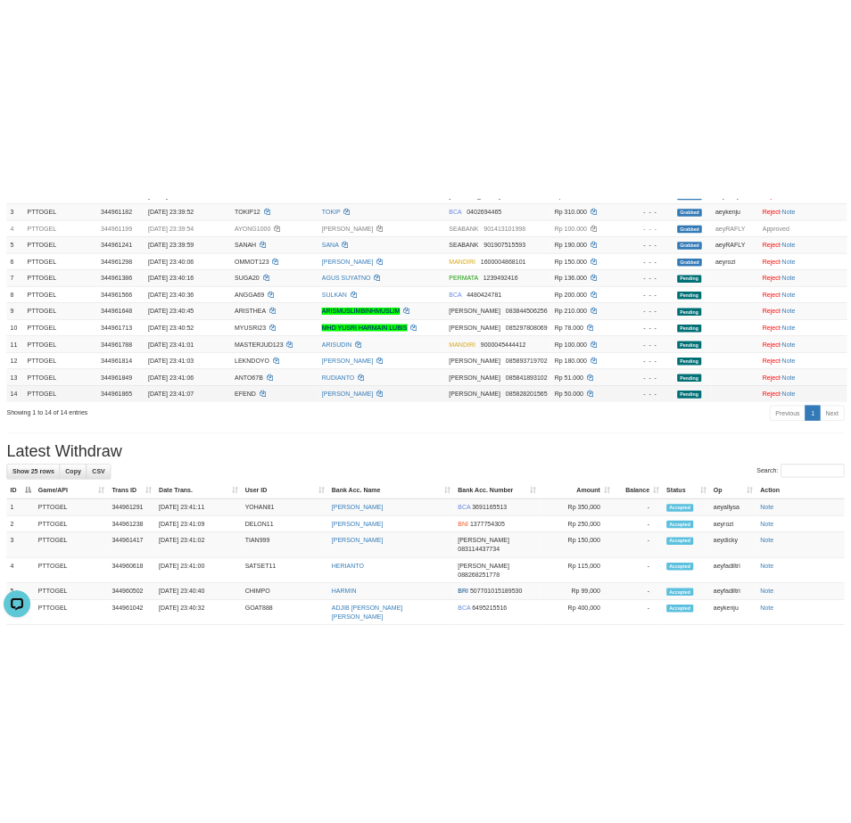
scroll to position [339, 0]
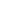
select select "***"
